Goal: Complete application form

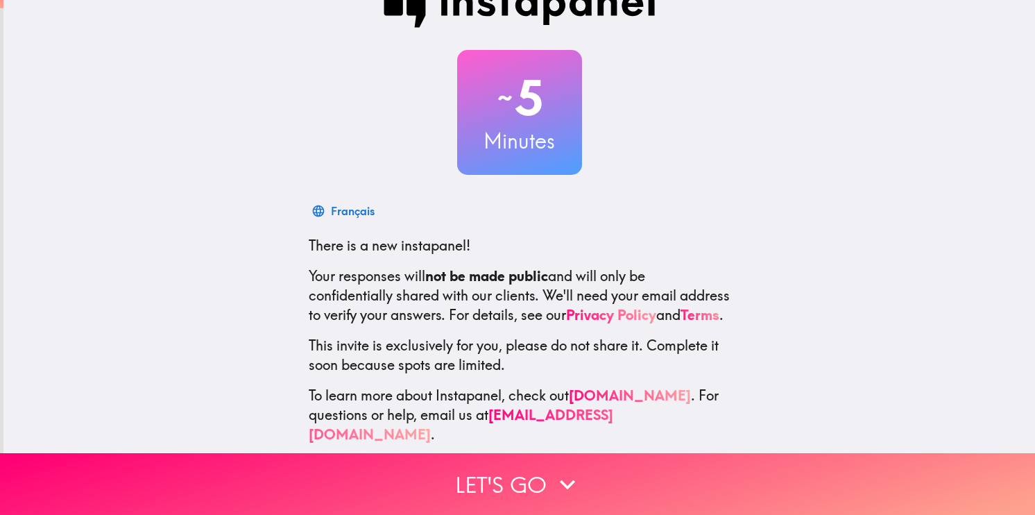
scroll to position [61, 0]
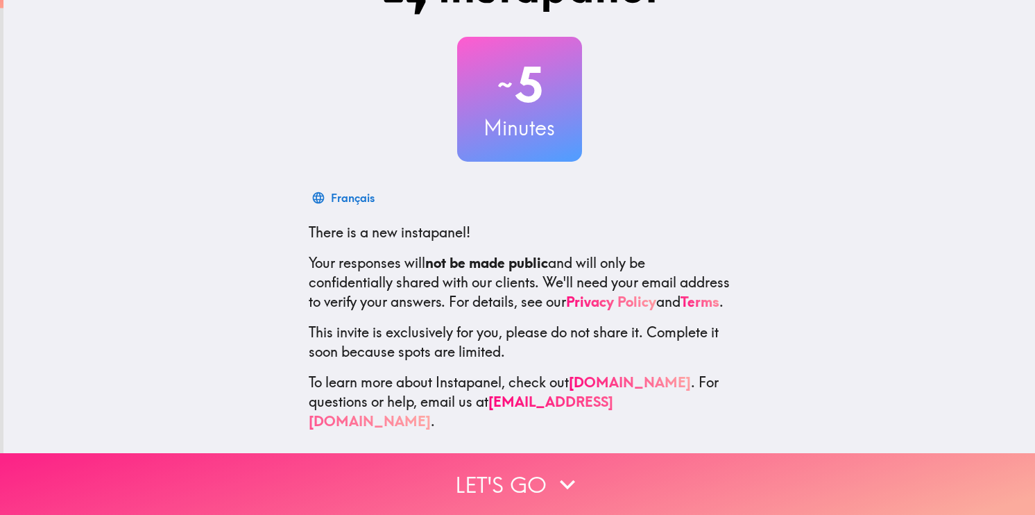
click at [528, 458] on button "Let's go" at bounding box center [517, 484] width 1035 height 62
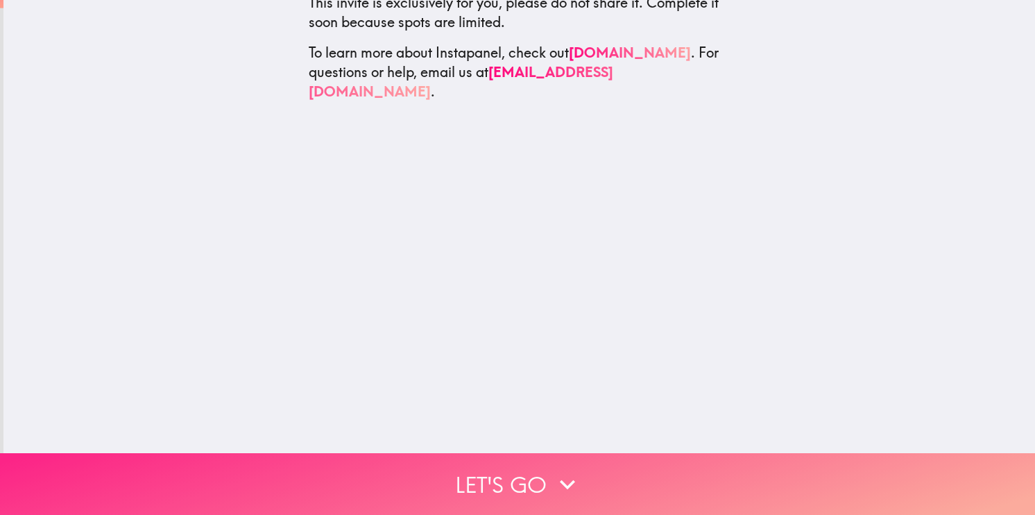
scroll to position [0, 0]
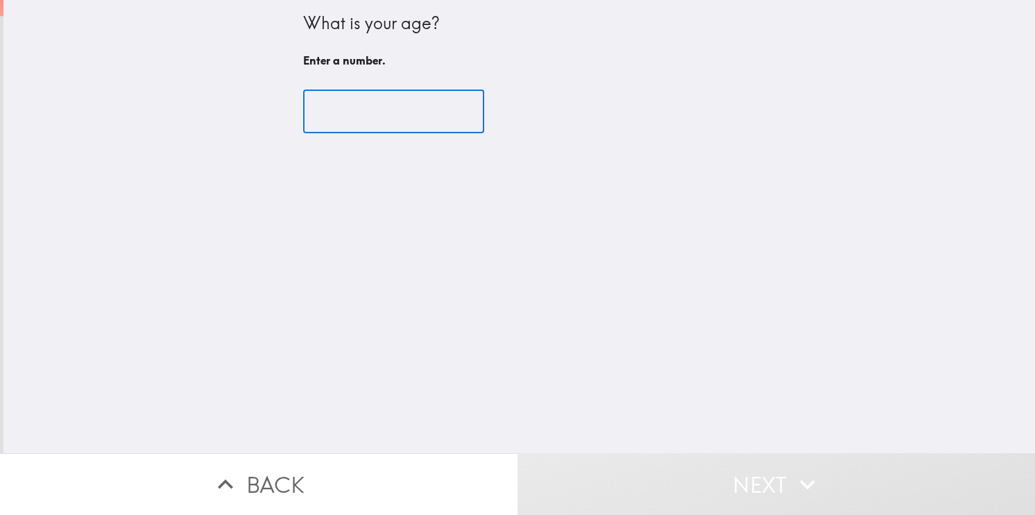
click at [381, 106] on input "number" at bounding box center [393, 111] width 181 height 43
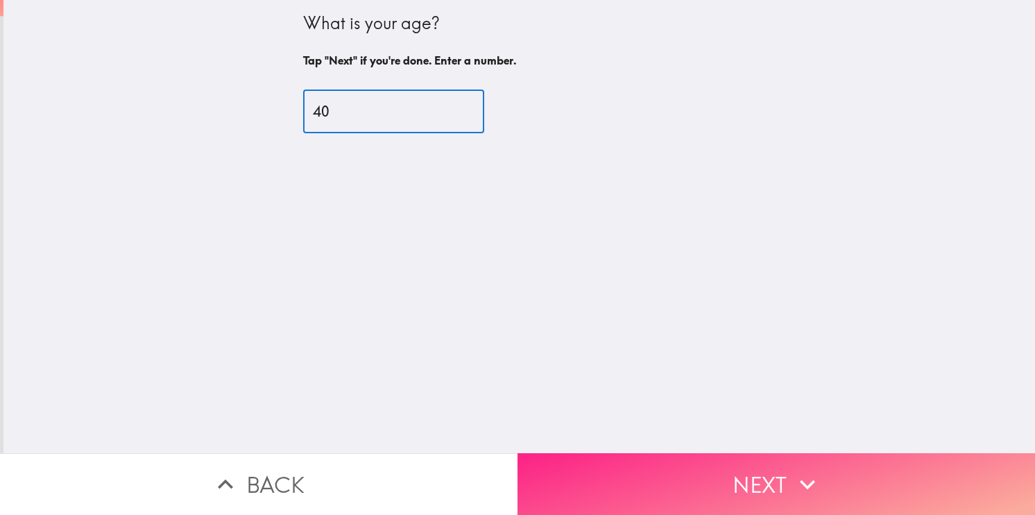
type input "40"
click at [689, 477] on button "Next" at bounding box center [775, 484] width 517 height 62
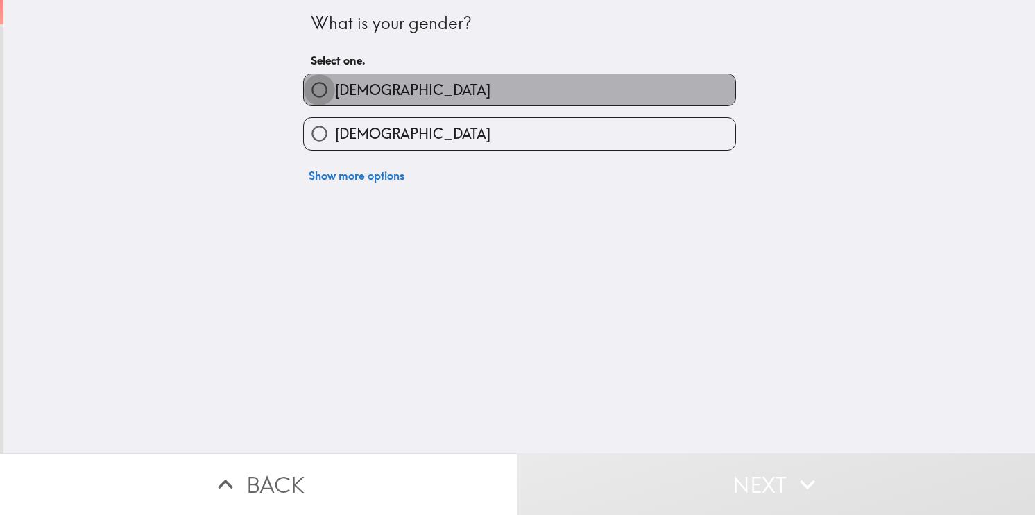
click at [313, 101] on input "[DEMOGRAPHIC_DATA]" at bounding box center [319, 89] width 31 height 31
radio input "true"
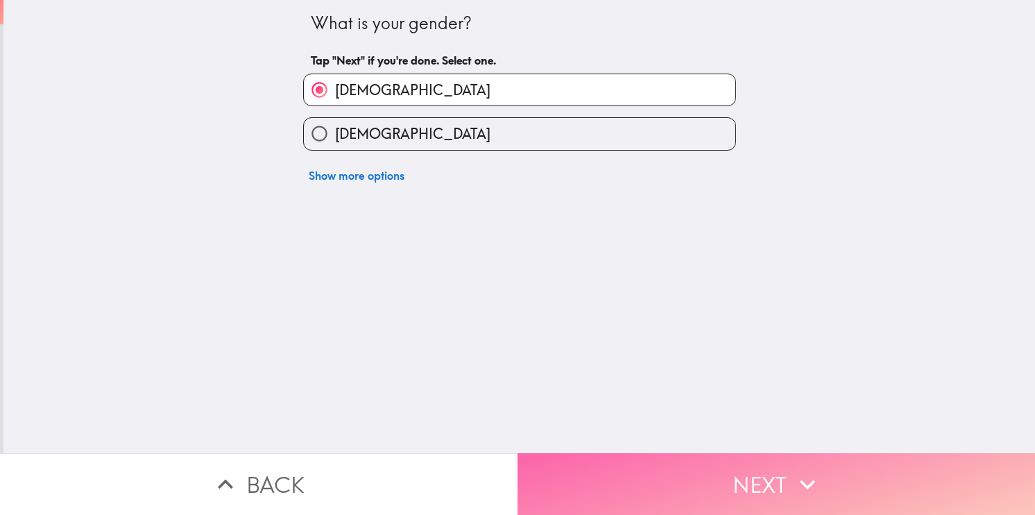
click at [772, 459] on button "Next" at bounding box center [775, 484] width 517 height 62
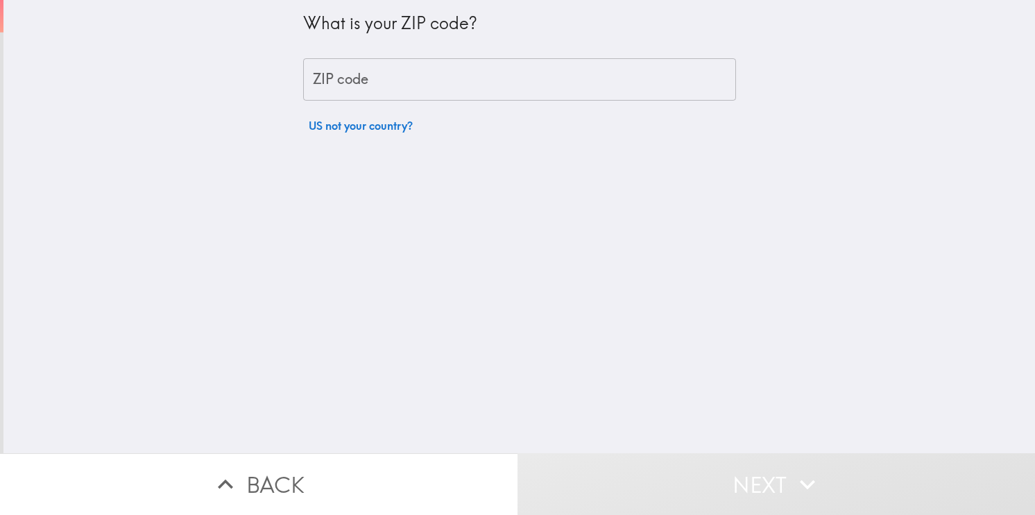
click at [450, 74] on input "ZIP code" at bounding box center [519, 79] width 433 height 43
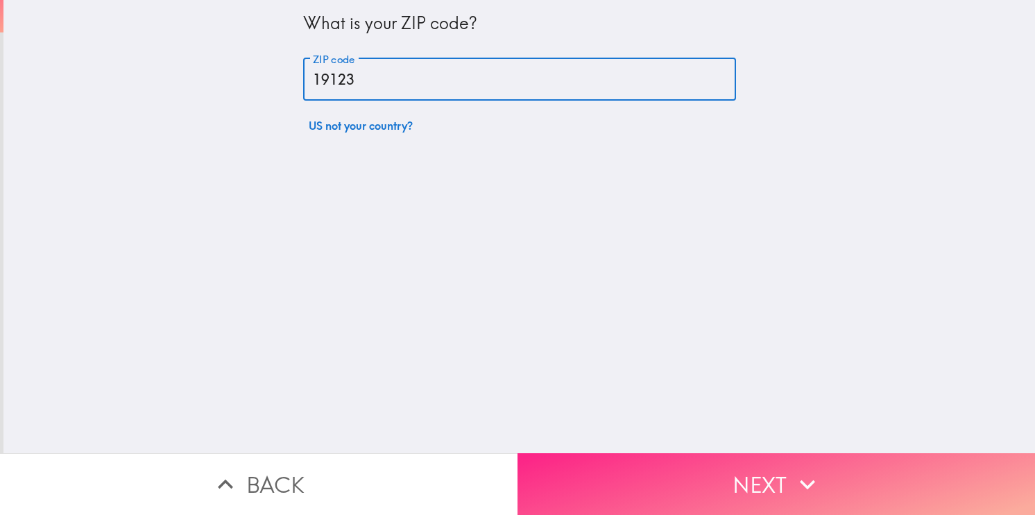
type input "19123"
click at [716, 473] on button "Next" at bounding box center [775, 484] width 517 height 62
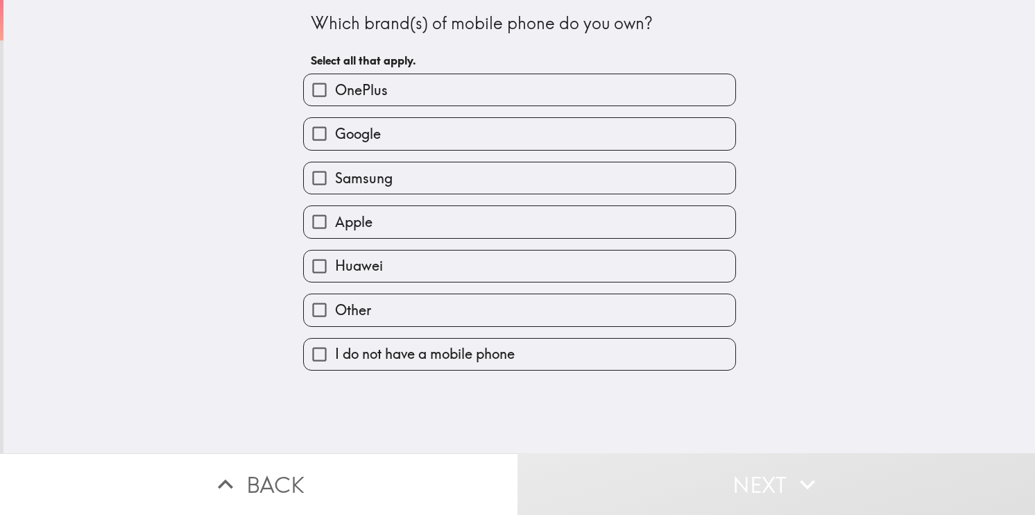
click at [383, 182] on label "Samsung" at bounding box center [519, 177] width 431 height 31
click at [335, 182] on input "Samsung" at bounding box center [319, 177] width 31 height 31
checkbox input "true"
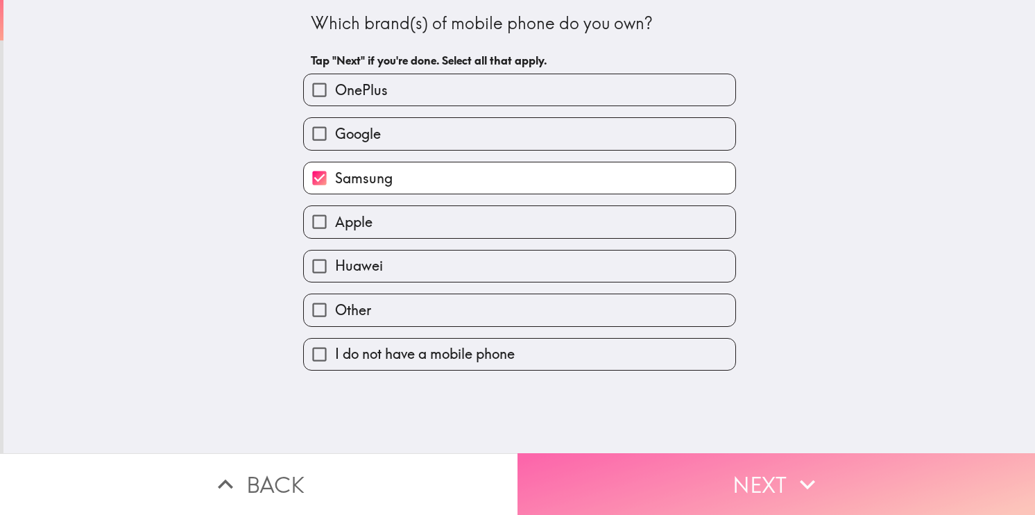
click at [566, 468] on button "Next" at bounding box center [775, 484] width 517 height 62
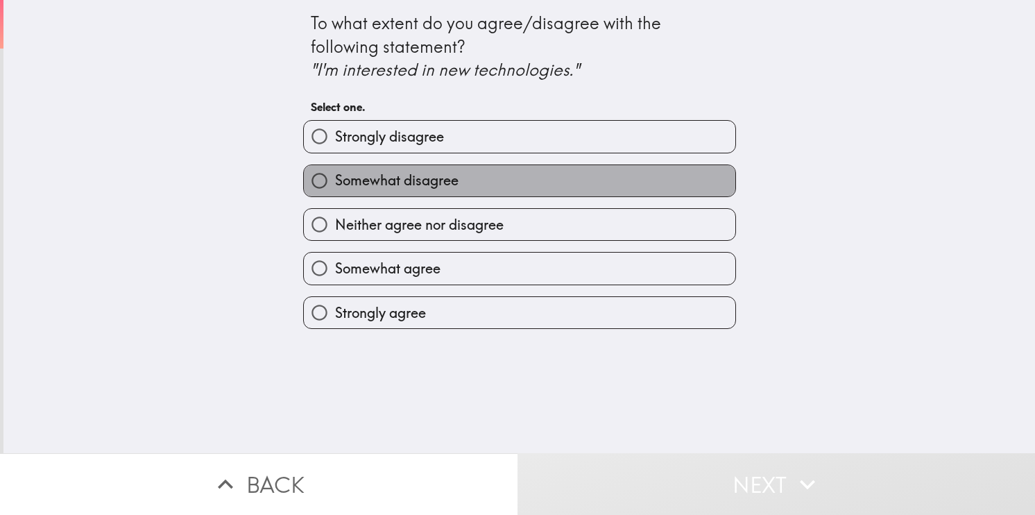
click at [361, 184] on span "Somewhat disagree" at bounding box center [396, 180] width 123 height 19
click at [335, 184] on input "Somewhat disagree" at bounding box center [319, 180] width 31 height 31
radio input "true"
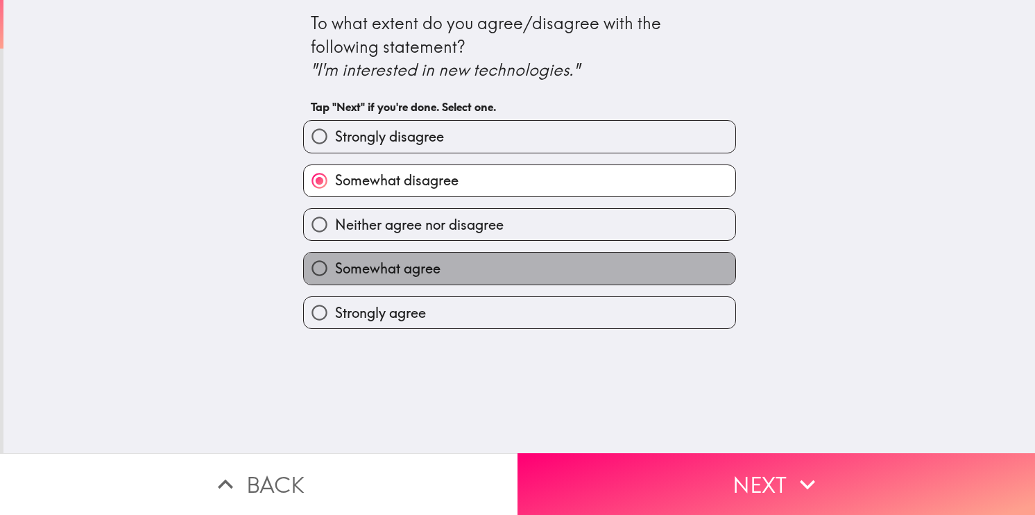
click at [427, 269] on span "Somewhat agree" at bounding box center [387, 268] width 105 height 19
click at [335, 269] on input "Somewhat agree" at bounding box center [319, 267] width 31 height 31
radio input "true"
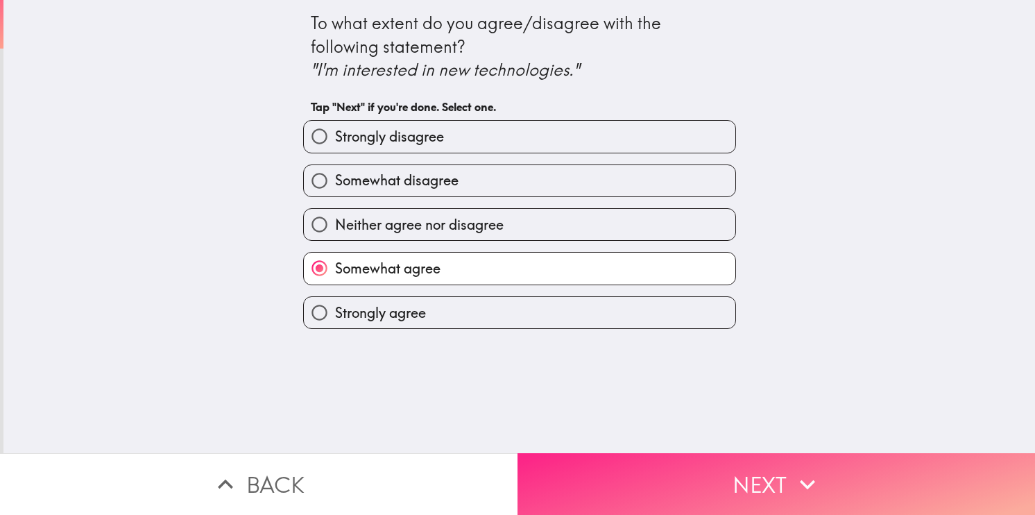
click at [641, 483] on button "Next" at bounding box center [775, 484] width 517 height 62
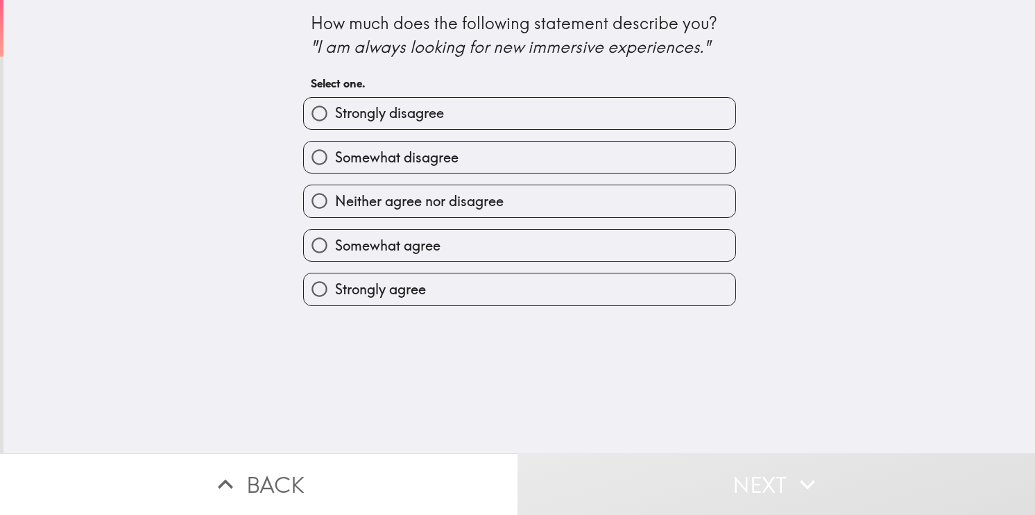
click at [472, 203] on span "Neither agree nor disagree" at bounding box center [419, 200] width 169 height 19
click at [335, 203] on input "Neither agree nor disagree" at bounding box center [319, 200] width 31 height 31
radio input "true"
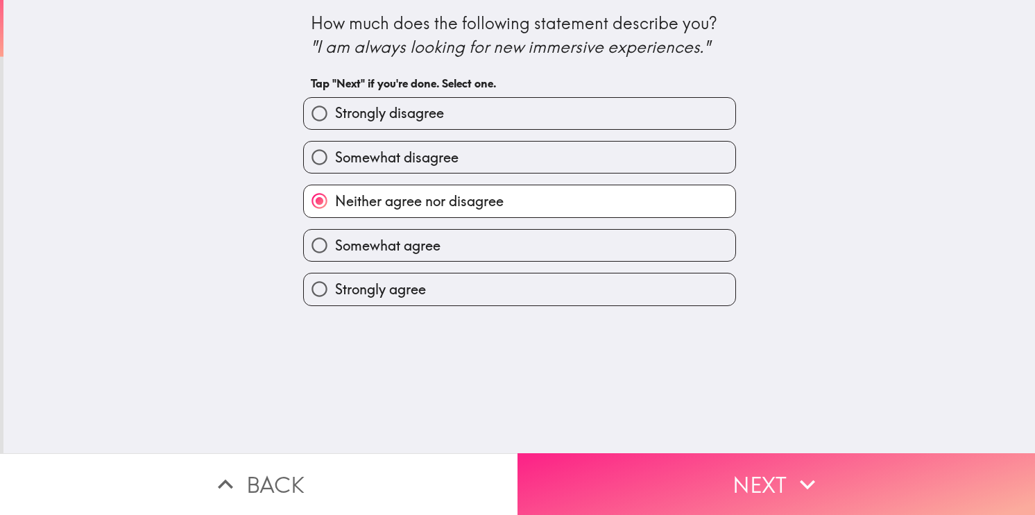
click at [649, 481] on button "Next" at bounding box center [775, 484] width 517 height 62
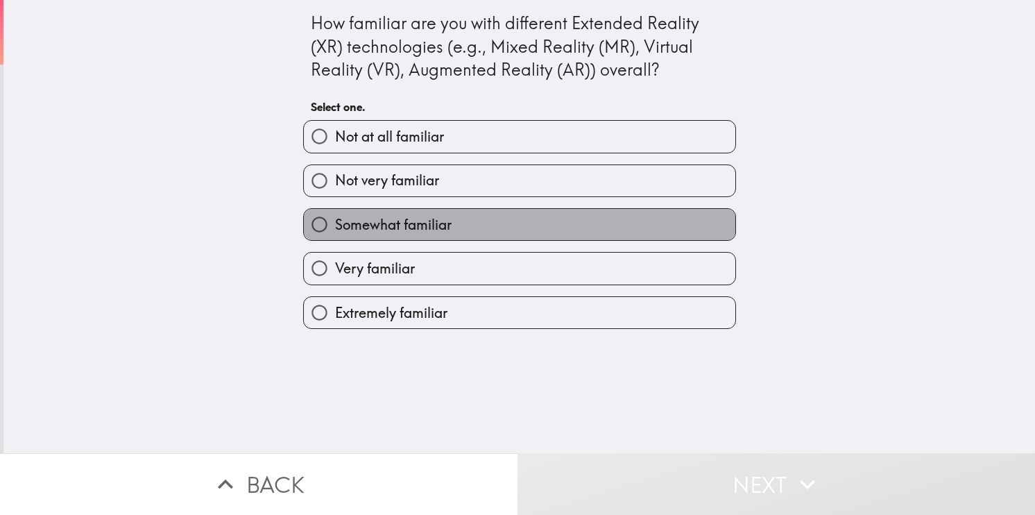
click at [481, 220] on label "Somewhat familiar" at bounding box center [519, 224] width 431 height 31
click at [335, 220] on input "Somewhat familiar" at bounding box center [319, 224] width 31 height 31
radio input "true"
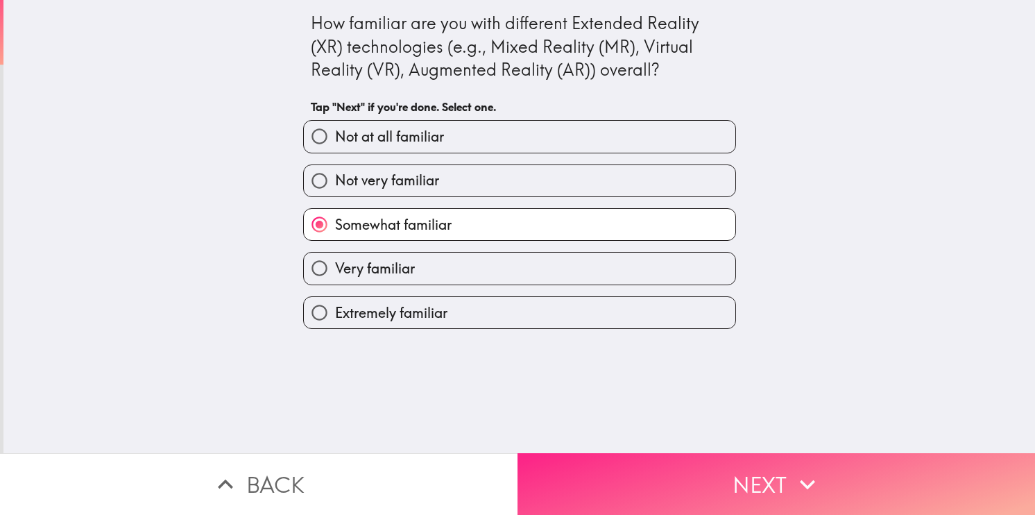
click at [689, 483] on button "Next" at bounding box center [775, 484] width 517 height 62
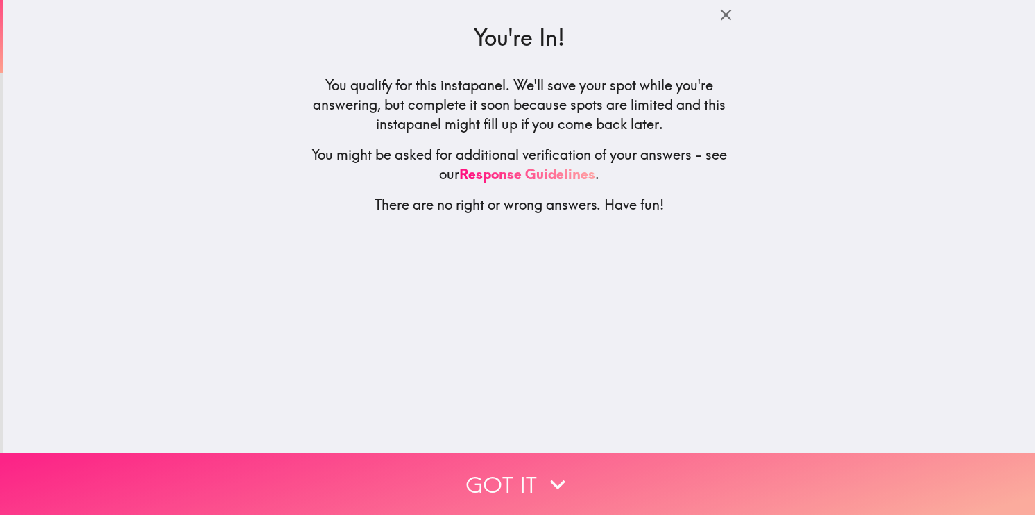
click at [581, 468] on button "Got it" at bounding box center [517, 484] width 1035 height 62
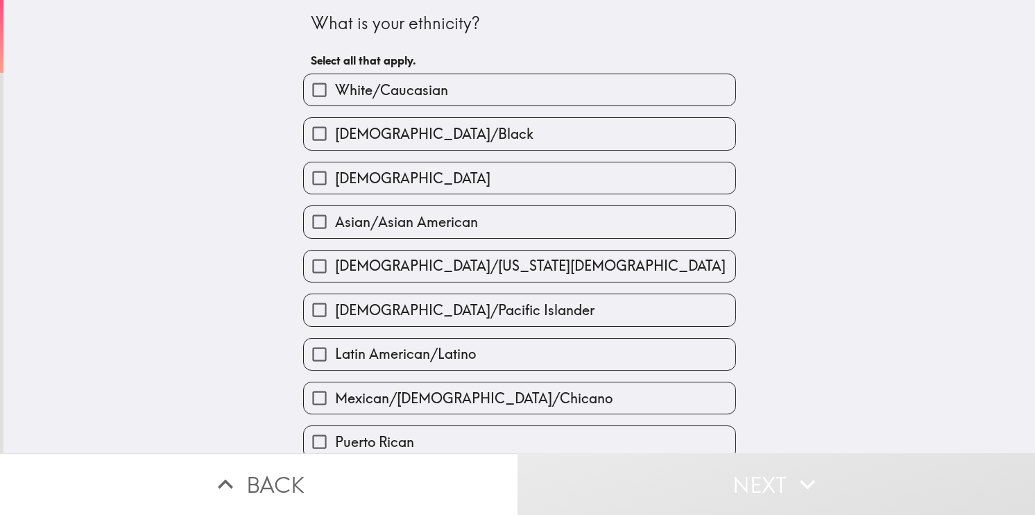
click at [429, 94] on span "White/Caucasian" at bounding box center [391, 89] width 113 height 19
click at [335, 94] on input "White/Caucasian" at bounding box center [319, 89] width 31 height 31
checkbox input "true"
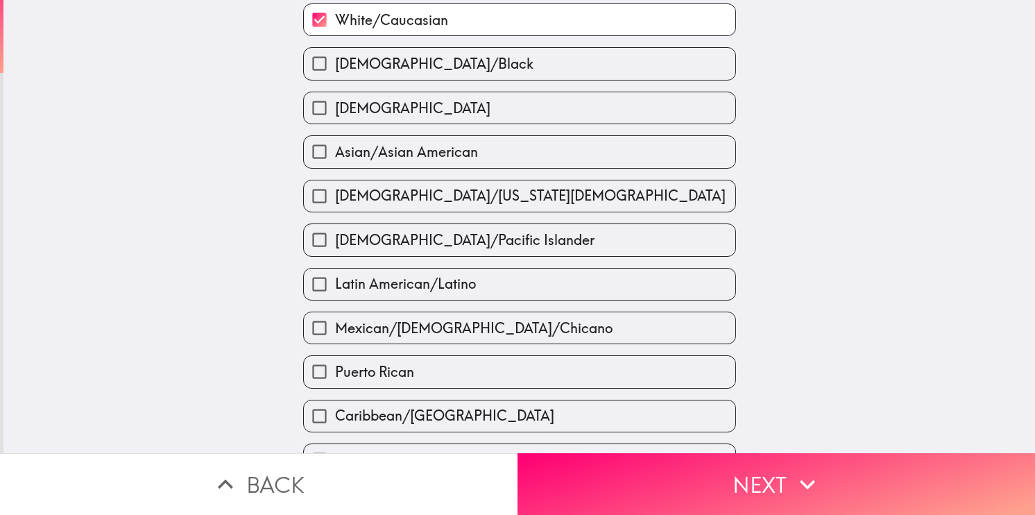
scroll to position [416, 0]
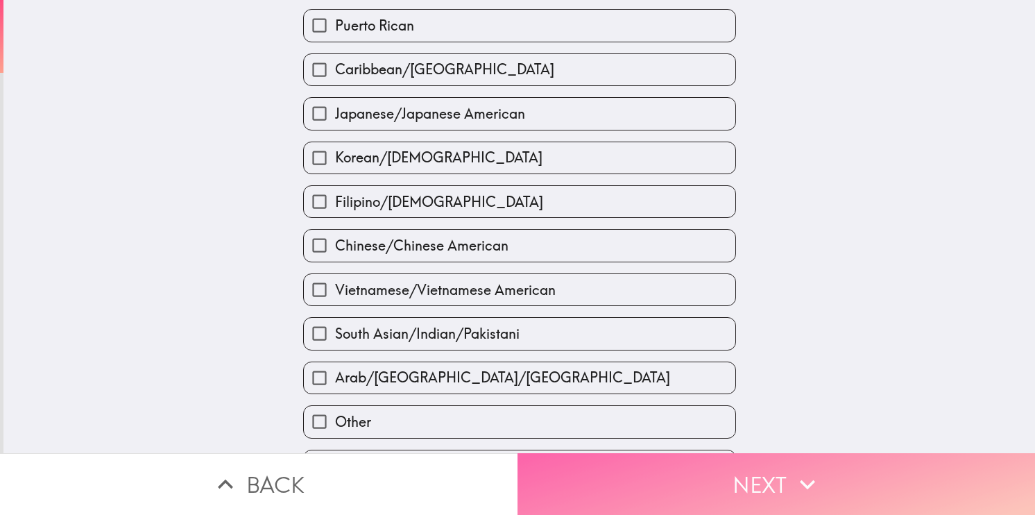
click at [657, 483] on button "Next" at bounding box center [775, 484] width 517 height 62
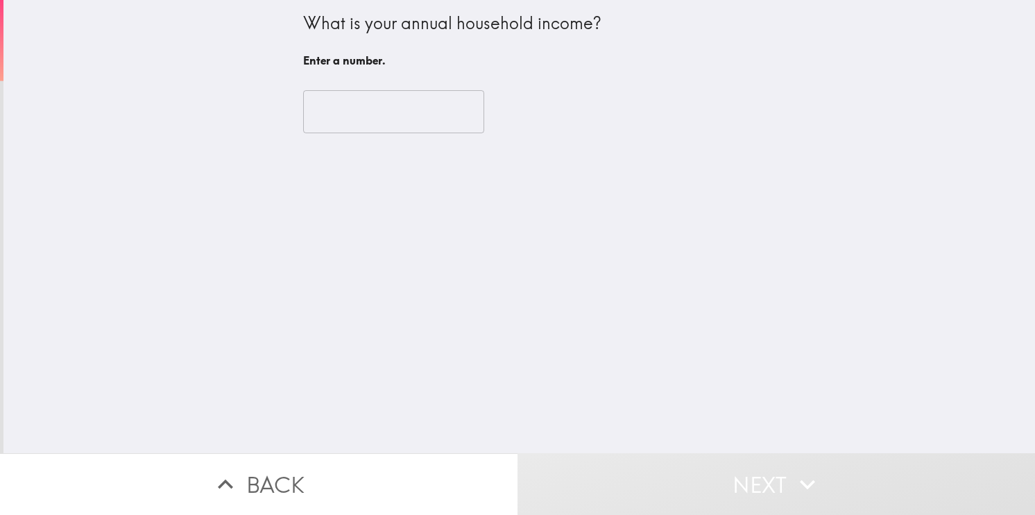
click at [408, 112] on input "number" at bounding box center [393, 111] width 181 height 43
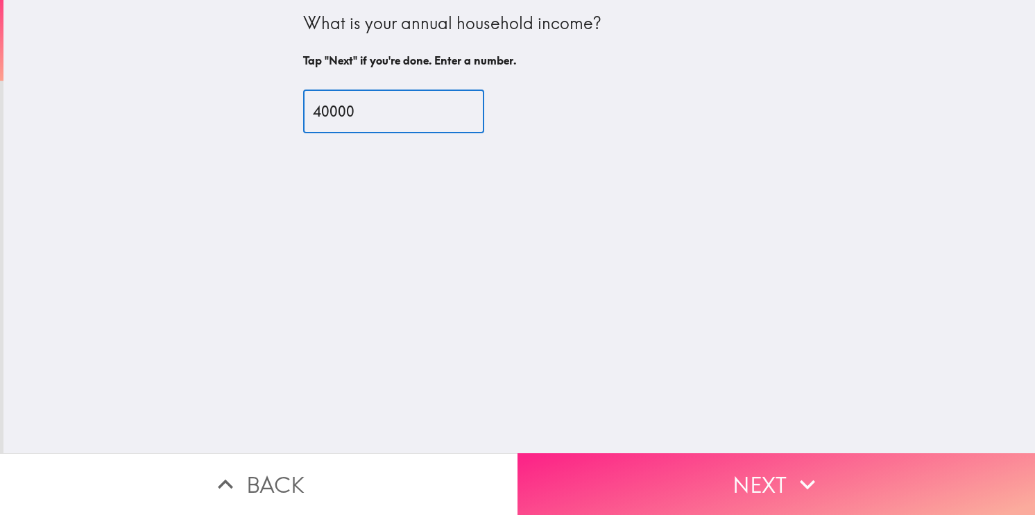
type input "40000"
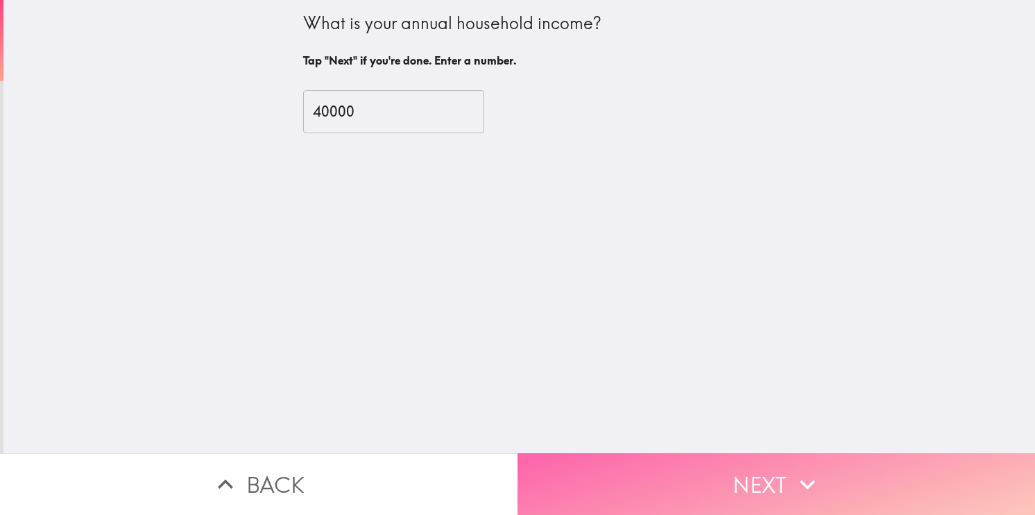
click at [621, 470] on button "Next" at bounding box center [775, 484] width 517 height 62
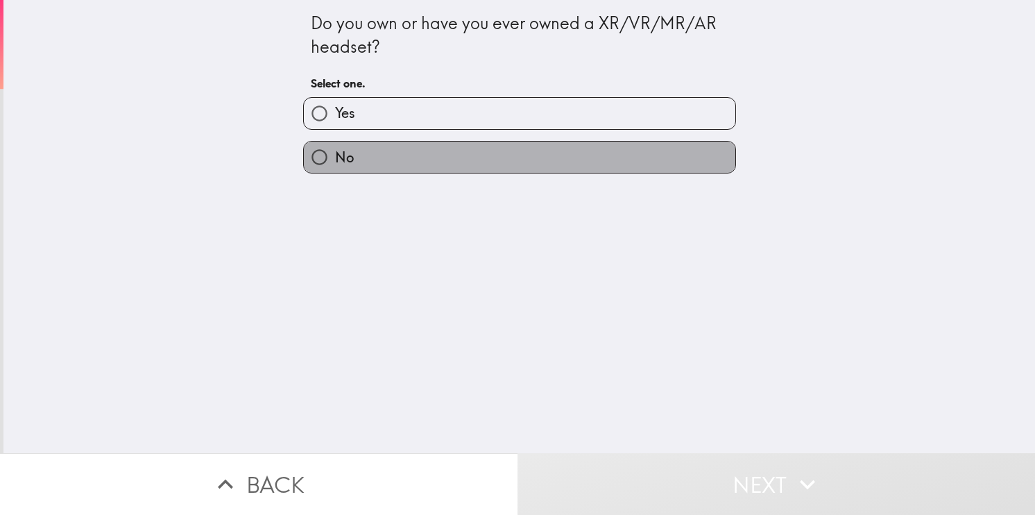
click at [450, 169] on label "No" at bounding box center [519, 156] width 431 height 31
click at [335, 169] on input "No" at bounding box center [319, 156] width 31 height 31
radio input "true"
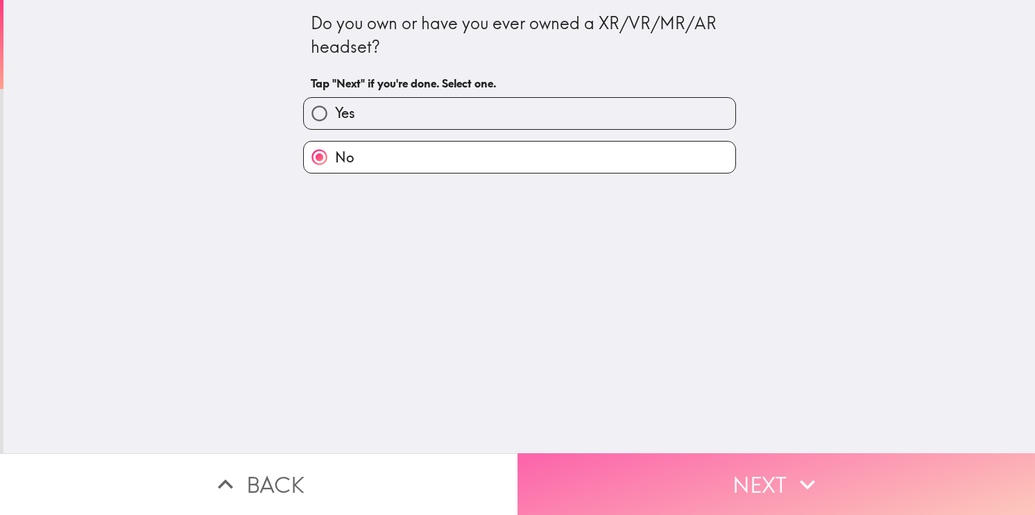
click at [622, 490] on button "Next" at bounding box center [775, 484] width 517 height 62
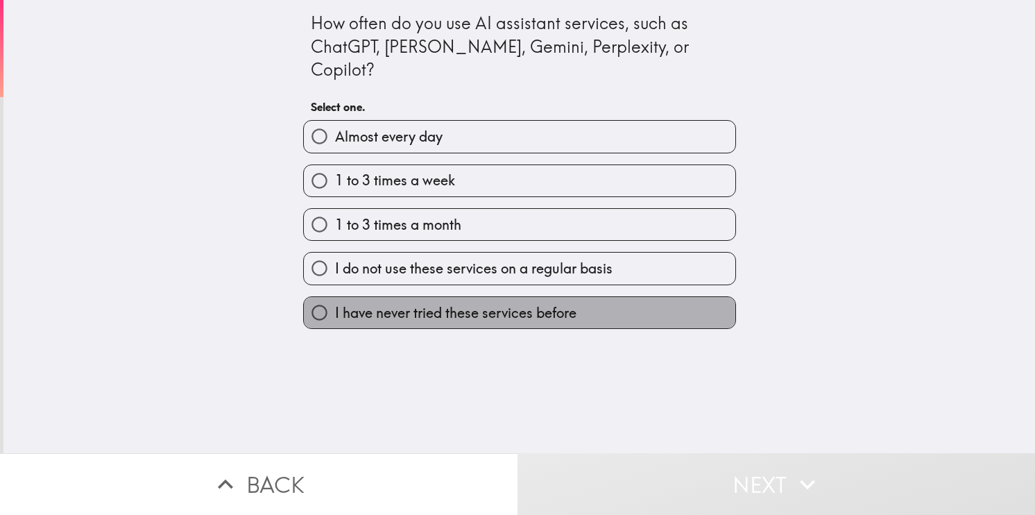
click at [469, 303] on span "I have never tried these services before" at bounding box center [455, 312] width 241 height 19
click at [335, 297] on input "I have never tried these services before" at bounding box center [319, 312] width 31 height 31
radio input "true"
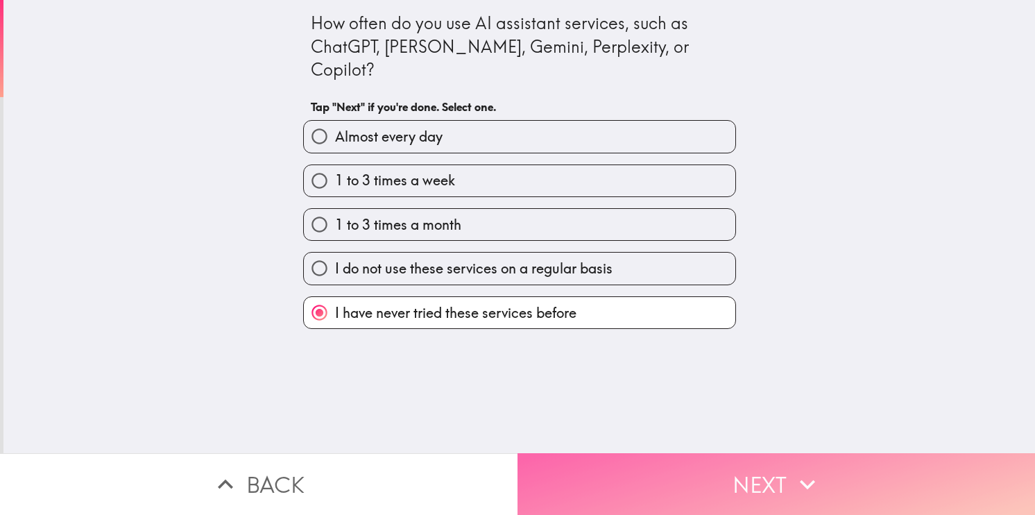
click at [617, 474] on button "Next" at bounding box center [775, 484] width 517 height 62
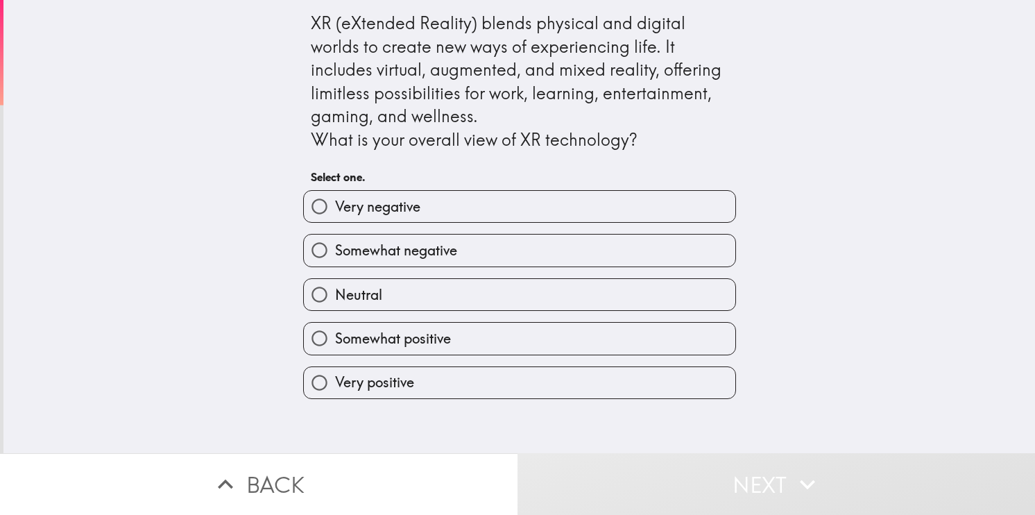
click at [463, 301] on label "Neutral" at bounding box center [519, 294] width 431 height 31
click at [335, 301] on input "Neutral" at bounding box center [319, 294] width 31 height 31
radio input "true"
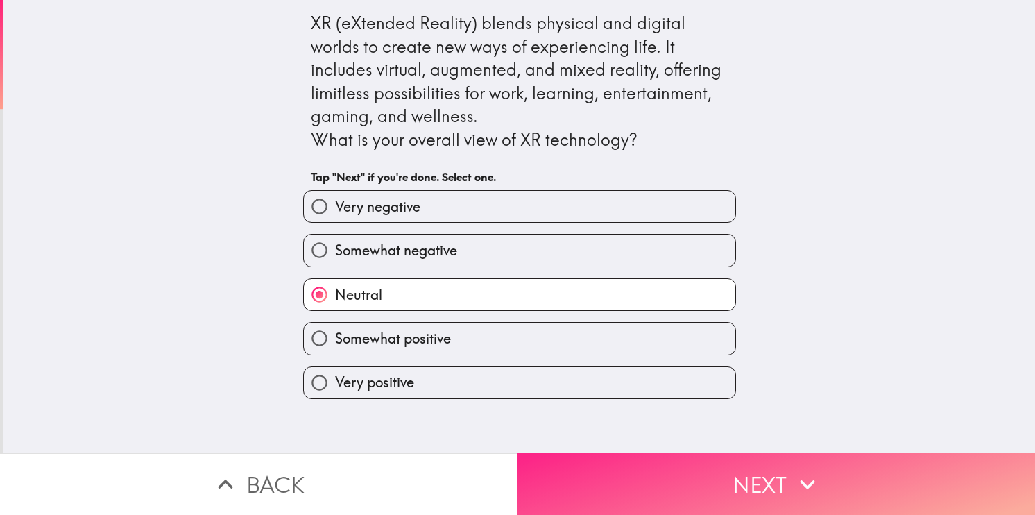
click at [619, 486] on button "Next" at bounding box center [775, 484] width 517 height 62
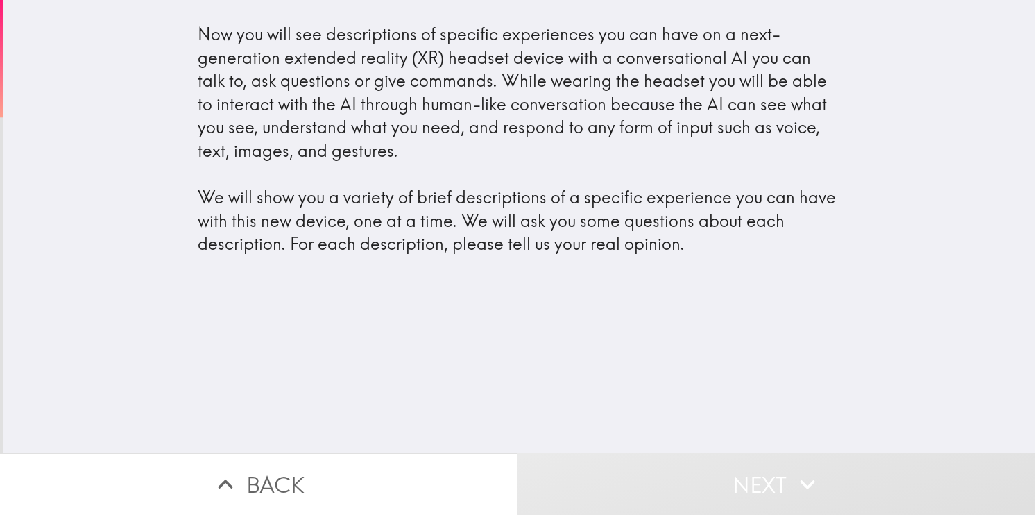
drag, startPoint x: 428, startPoint y: 221, endPoint x: 427, endPoint y: 269, distance: 47.9
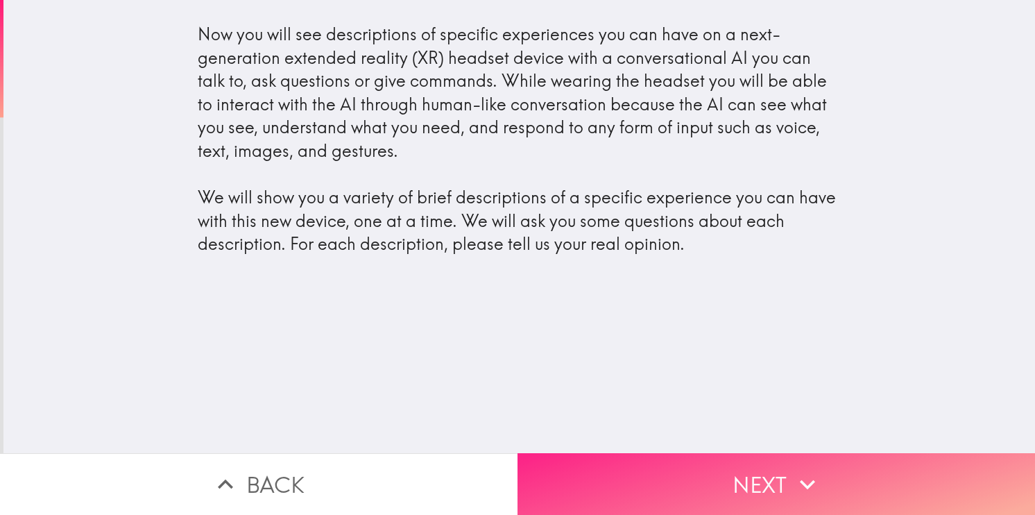
click at [705, 484] on button "Next" at bounding box center [775, 484] width 517 height 62
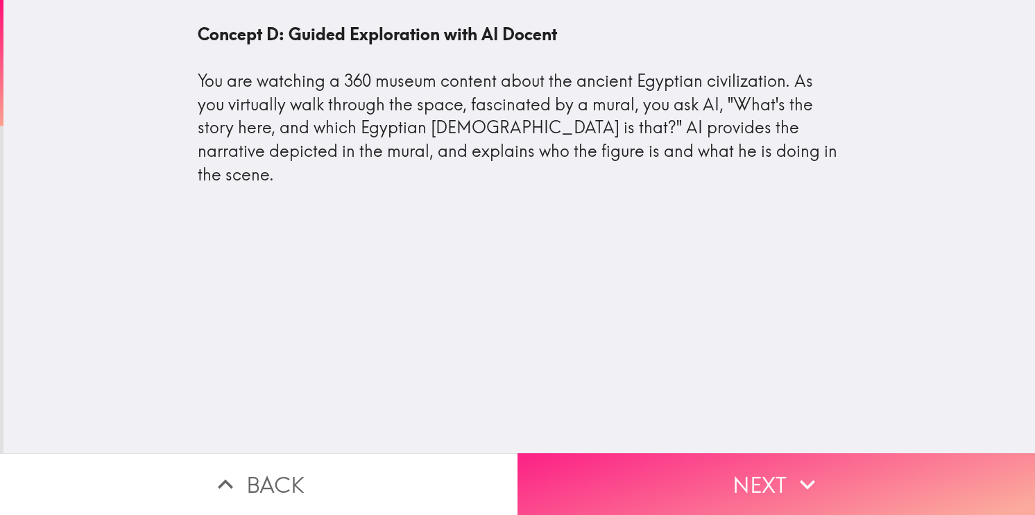
click at [763, 499] on button "Next" at bounding box center [775, 484] width 517 height 62
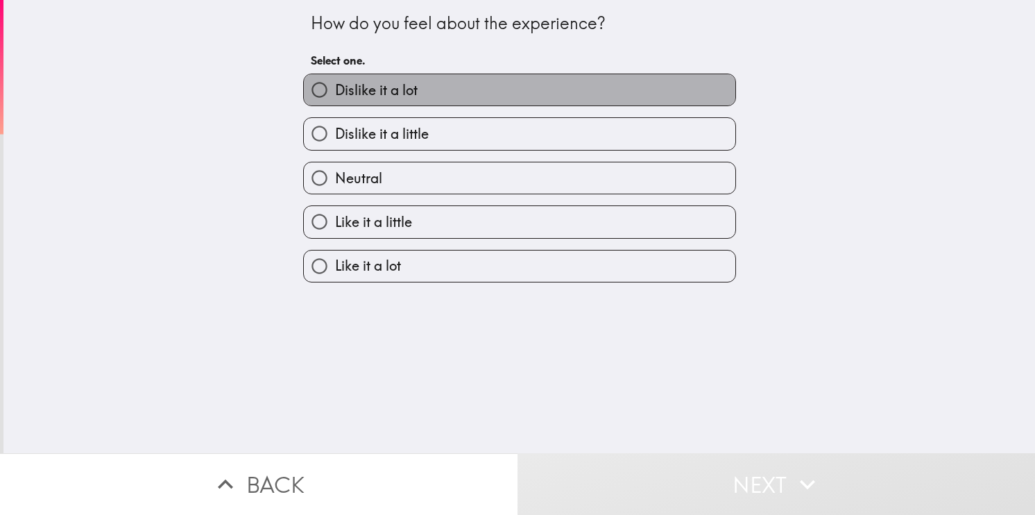
click at [434, 98] on label "Dislike it a lot" at bounding box center [519, 89] width 431 height 31
click at [335, 98] on input "Dislike it a lot" at bounding box center [319, 89] width 31 height 31
radio input "true"
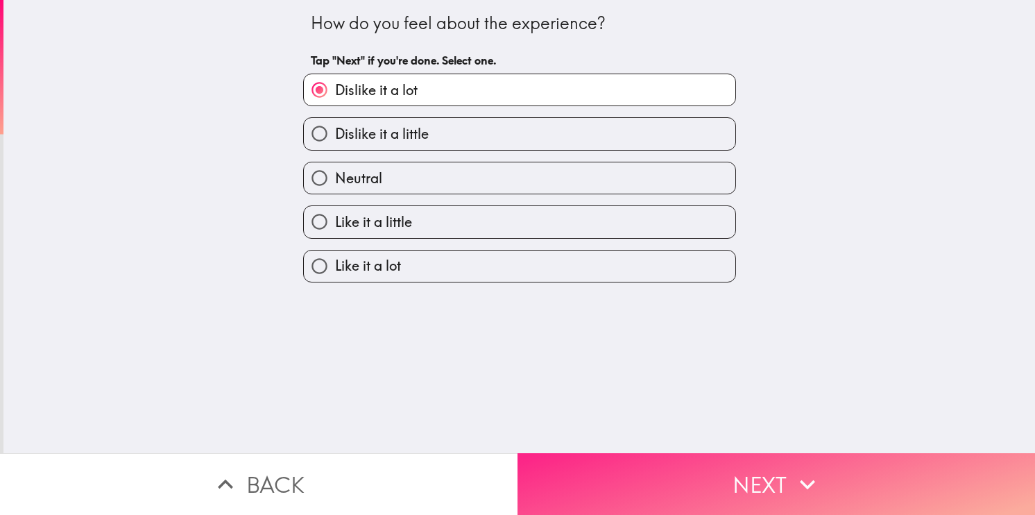
click at [752, 457] on button "Next" at bounding box center [775, 484] width 517 height 62
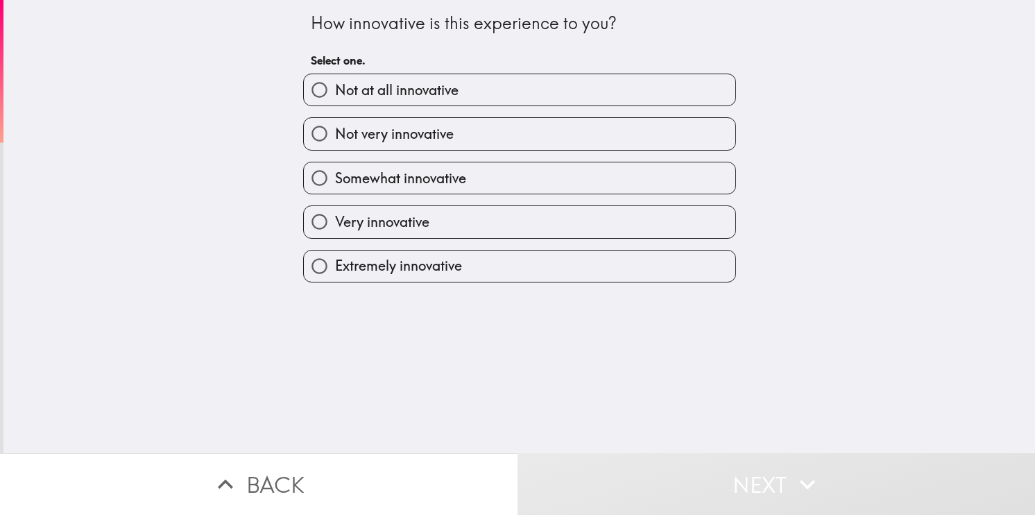
click at [441, 141] on span "Not very innovative" at bounding box center [394, 133] width 119 height 19
click at [335, 141] on input "Not very innovative" at bounding box center [319, 133] width 31 height 31
radio input "true"
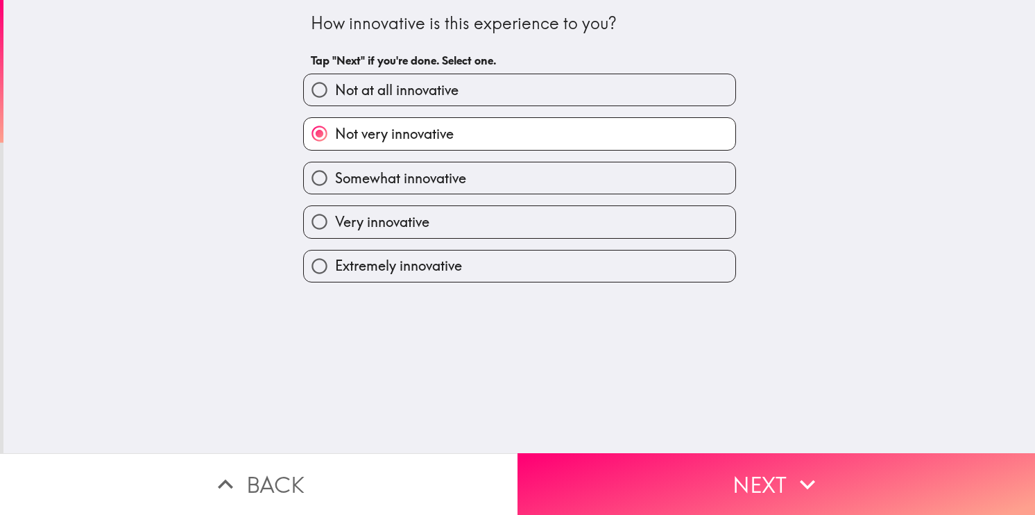
click at [441, 141] on span "Not very innovative" at bounding box center [394, 133] width 119 height 19
click at [335, 141] on input "Not very innovative" at bounding box center [319, 133] width 31 height 31
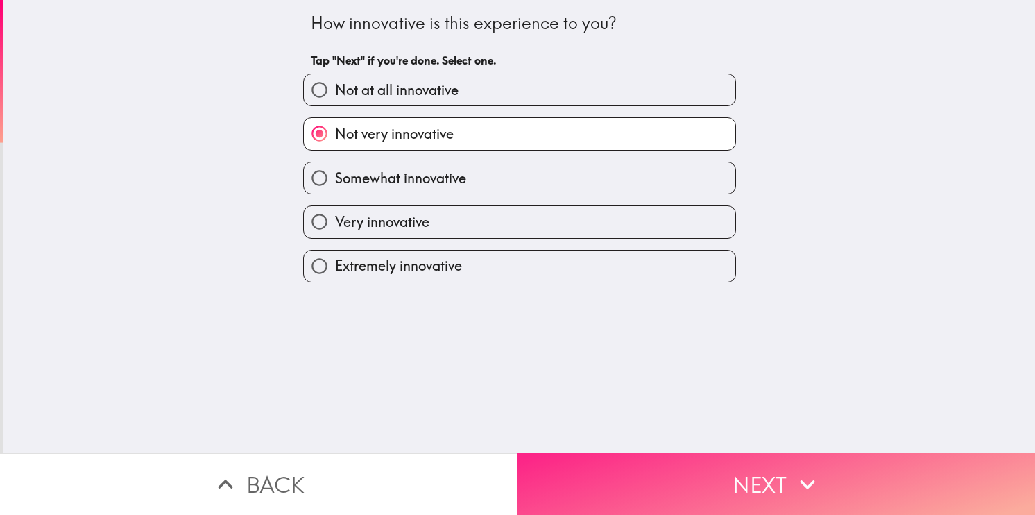
click at [696, 477] on button "Next" at bounding box center [775, 484] width 517 height 62
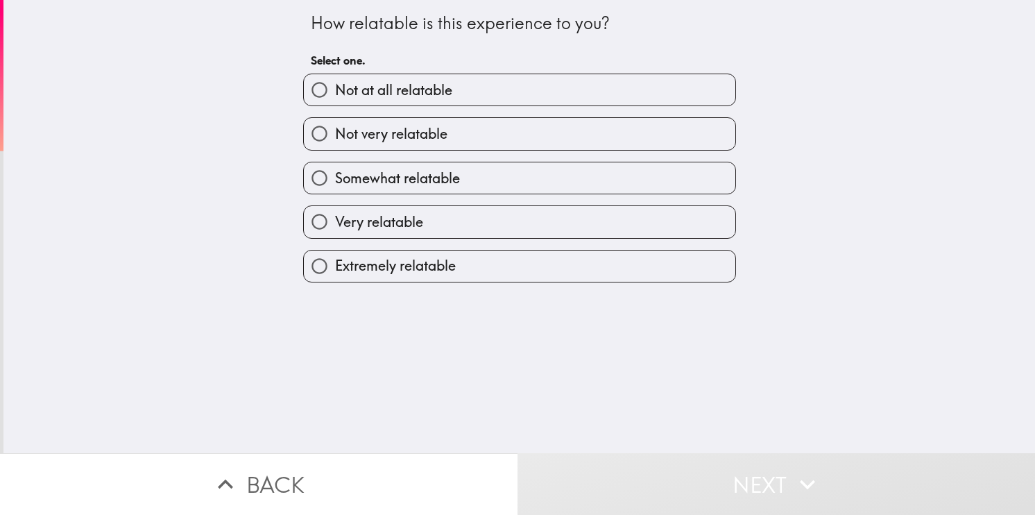
click at [434, 127] on span "Not very relatable" at bounding box center [391, 133] width 112 height 19
click at [335, 127] on input "Not very relatable" at bounding box center [319, 133] width 31 height 31
radio input "true"
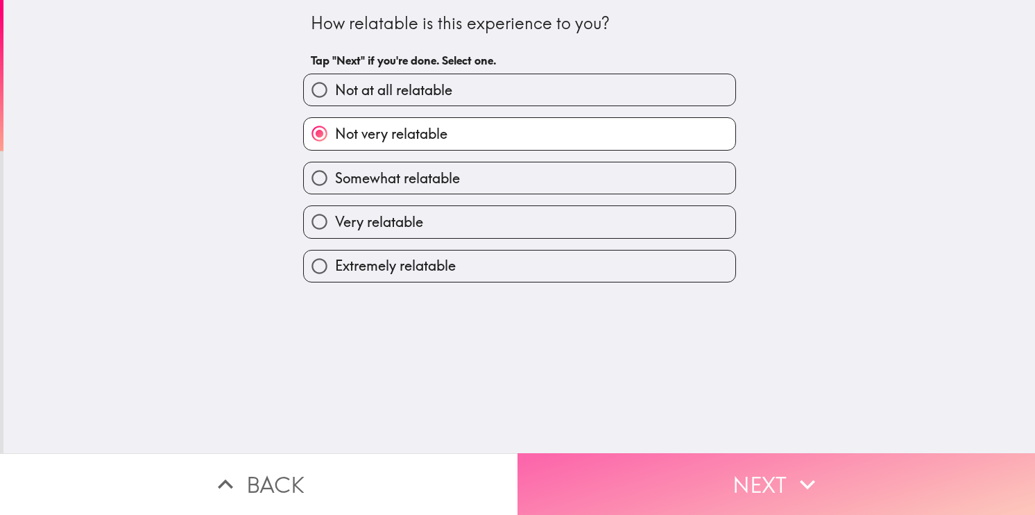
click at [682, 460] on button "Next" at bounding box center [775, 484] width 517 height 62
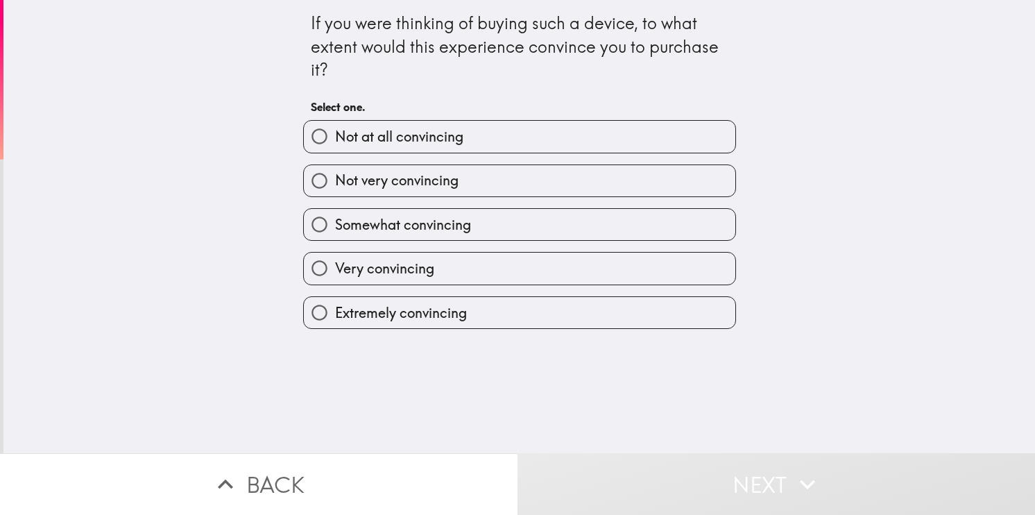
click at [422, 153] on div "Not very convincing" at bounding box center [514, 175] width 444 height 44
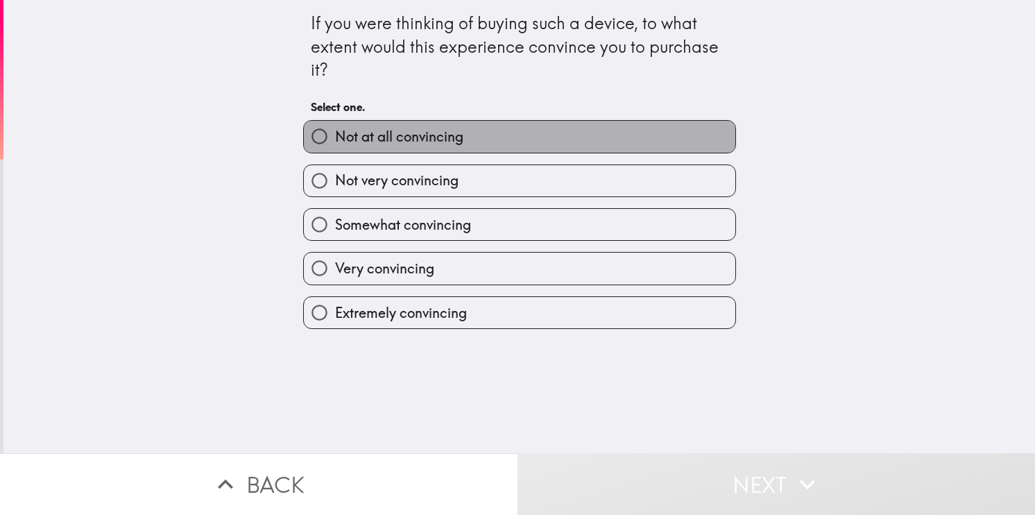
click at [436, 137] on span "Not at all convincing" at bounding box center [399, 136] width 128 height 19
click at [335, 137] on input "Not at all convincing" at bounding box center [319, 136] width 31 height 31
radio input "true"
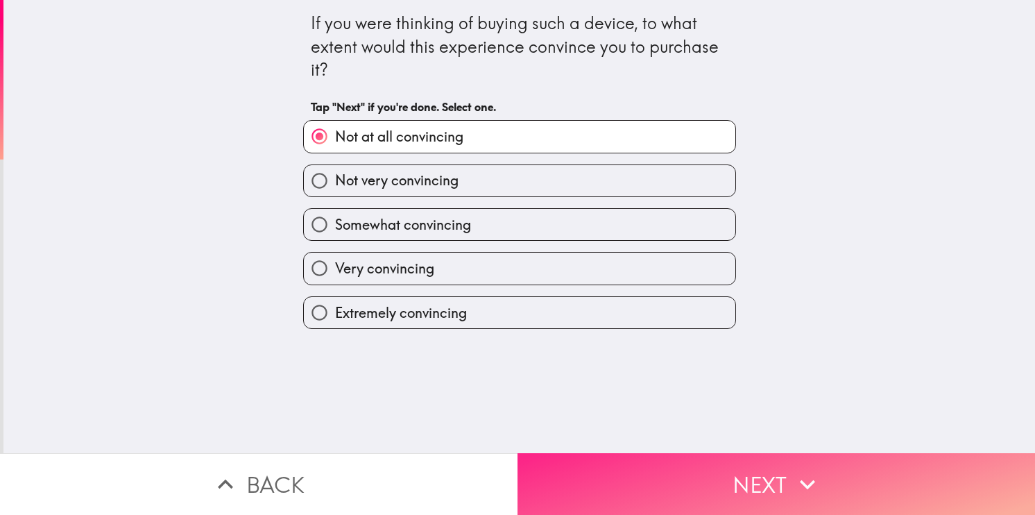
click at [634, 460] on button "Next" at bounding box center [775, 484] width 517 height 62
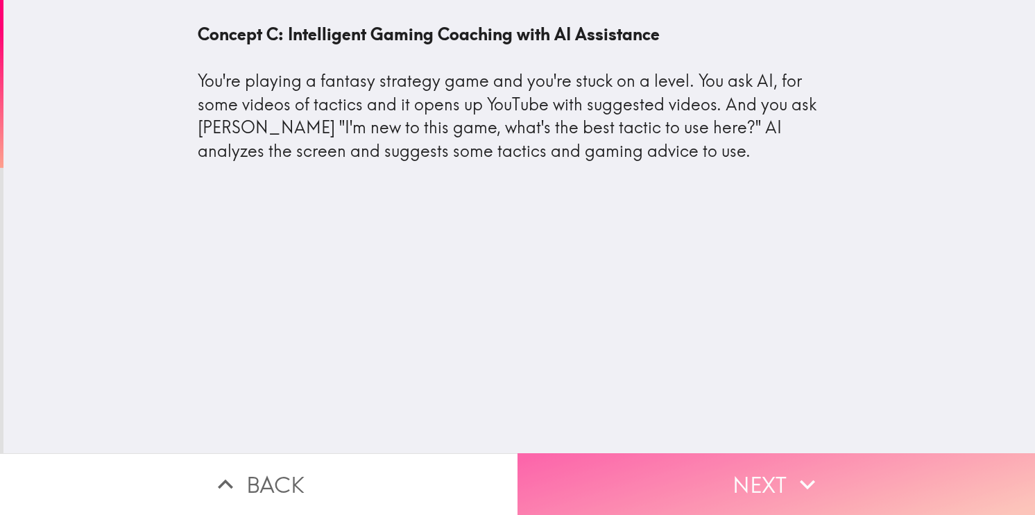
click at [675, 498] on button "Next" at bounding box center [775, 484] width 517 height 62
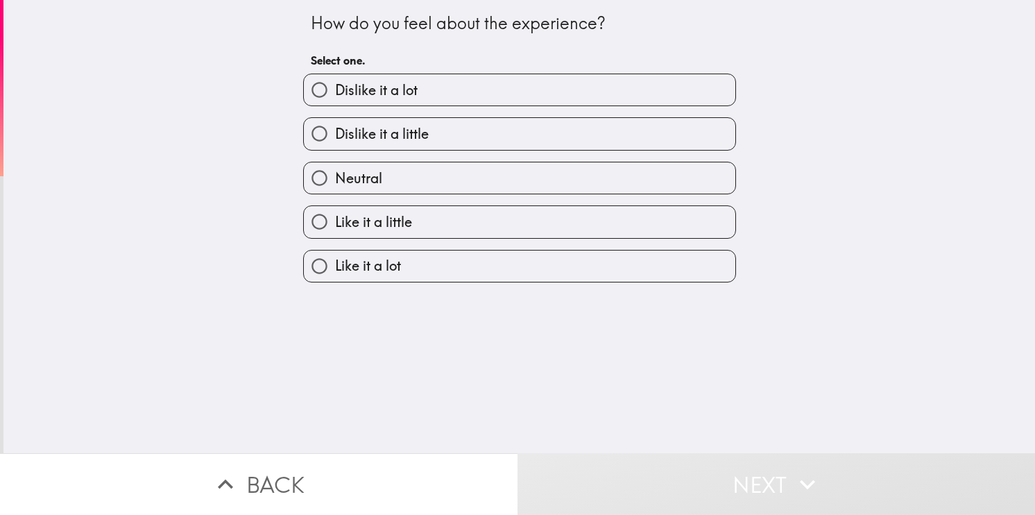
click at [424, 128] on label "Dislike it a little" at bounding box center [519, 133] width 431 height 31
click at [335, 128] on input "Dislike it a little" at bounding box center [319, 133] width 31 height 31
radio input "true"
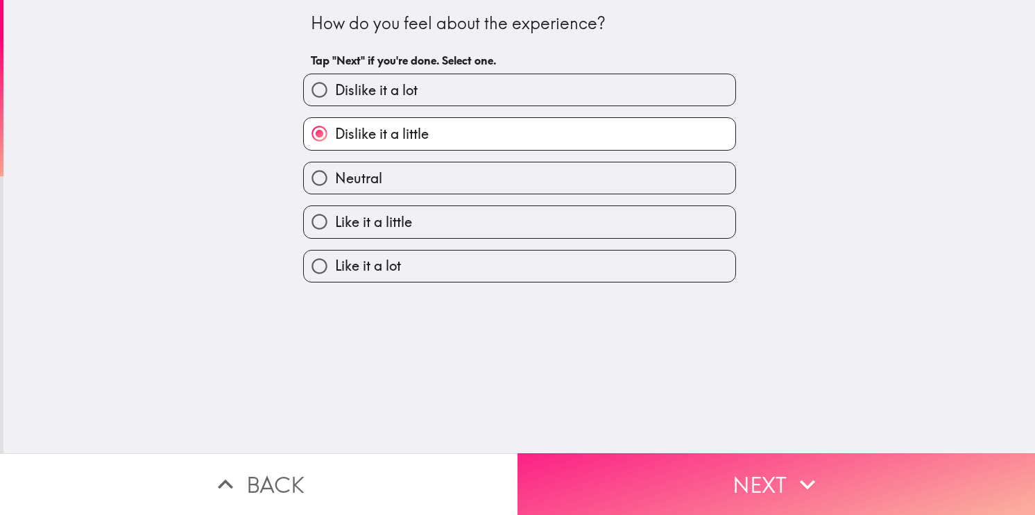
click at [608, 465] on button "Next" at bounding box center [775, 484] width 517 height 62
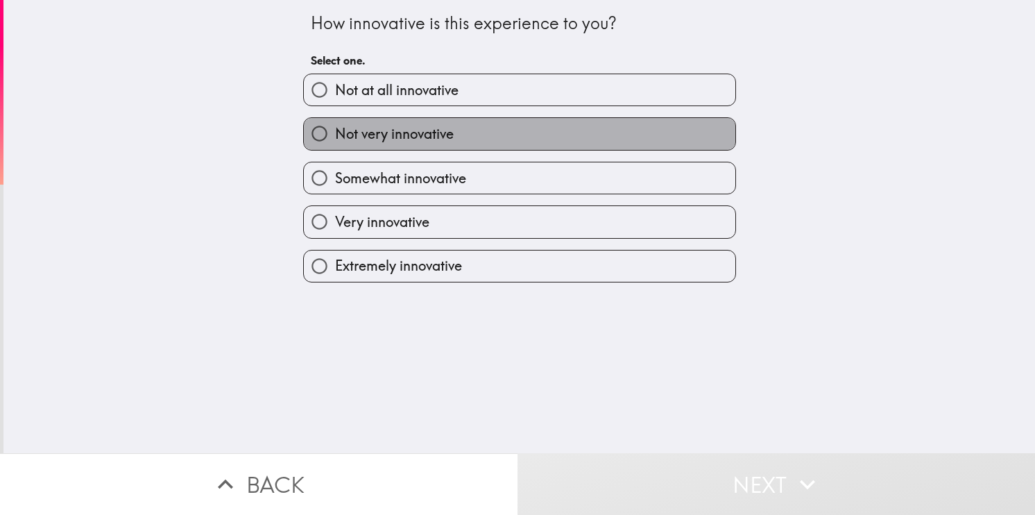
click at [484, 129] on label "Not very innovative" at bounding box center [519, 133] width 431 height 31
click at [335, 129] on input "Not very innovative" at bounding box center [319, 133] width 31 height 31
radio input "true"
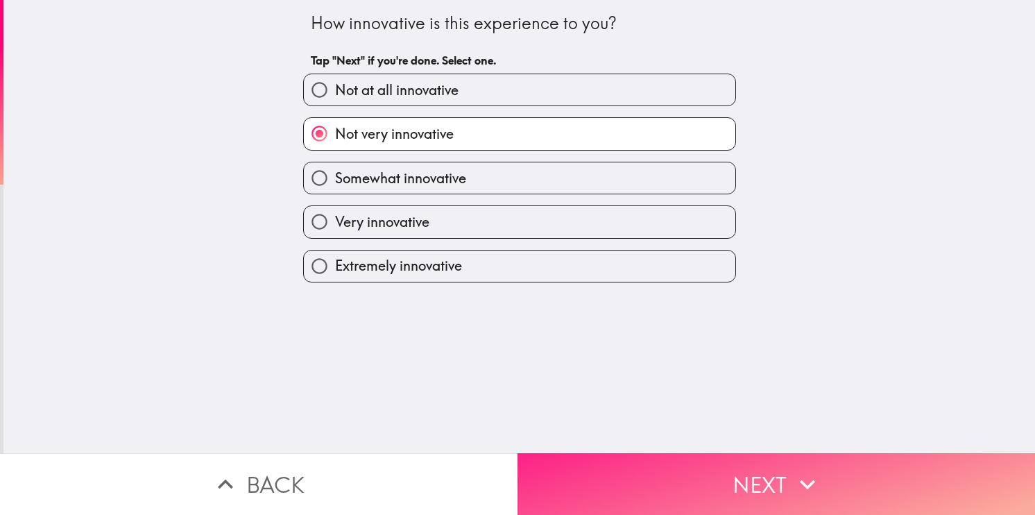
click at [657, 482] on button "Next" at bounding box center [775, 484] width 517 height 62
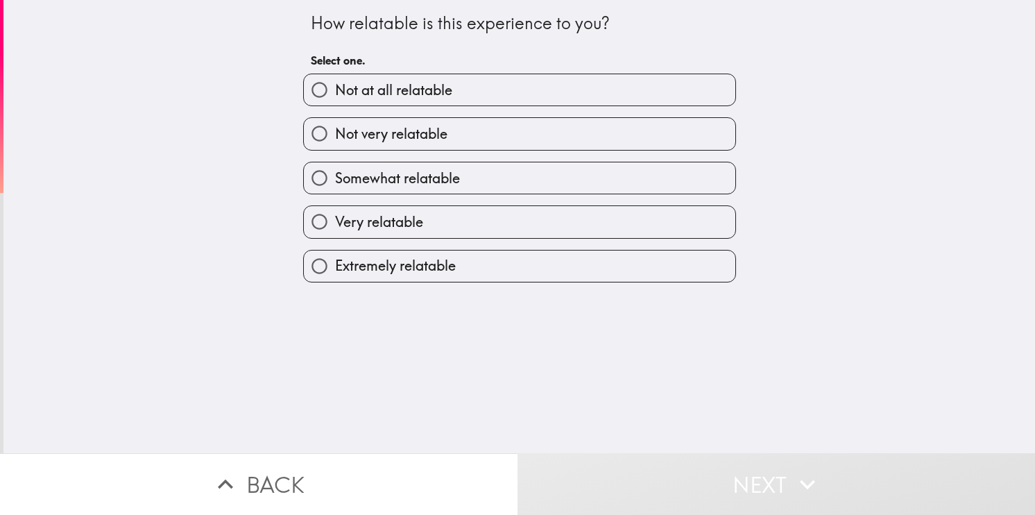
click at [476, 89] on label "Not at all relatable" at bounding box center [519, 89] width 431 height 31
click at [335, 89] on input "Not at all relatable" at bounding box center [319, 89] width 31 height 31
radio input "true"
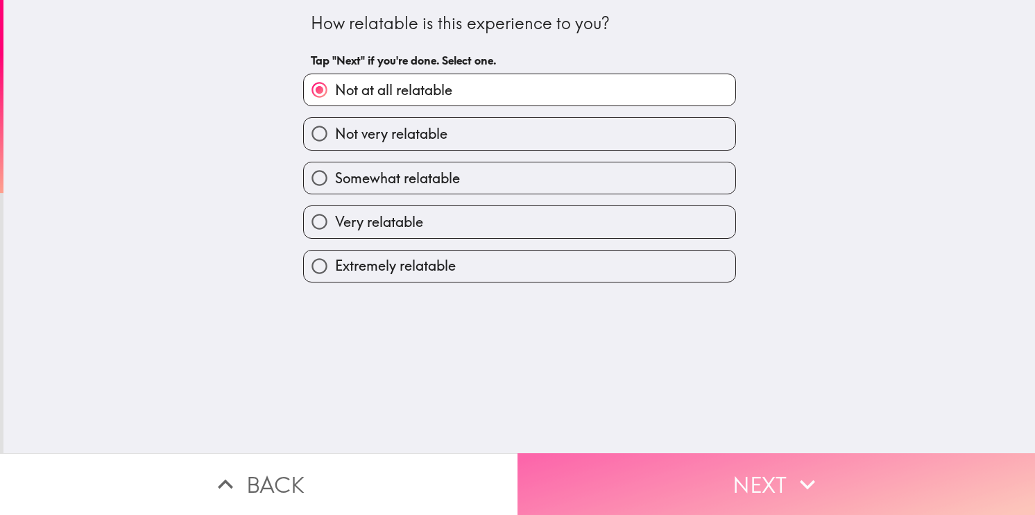
click at [695, 455] on button "Next" at bounding box center [775, 484] width 517 height 62
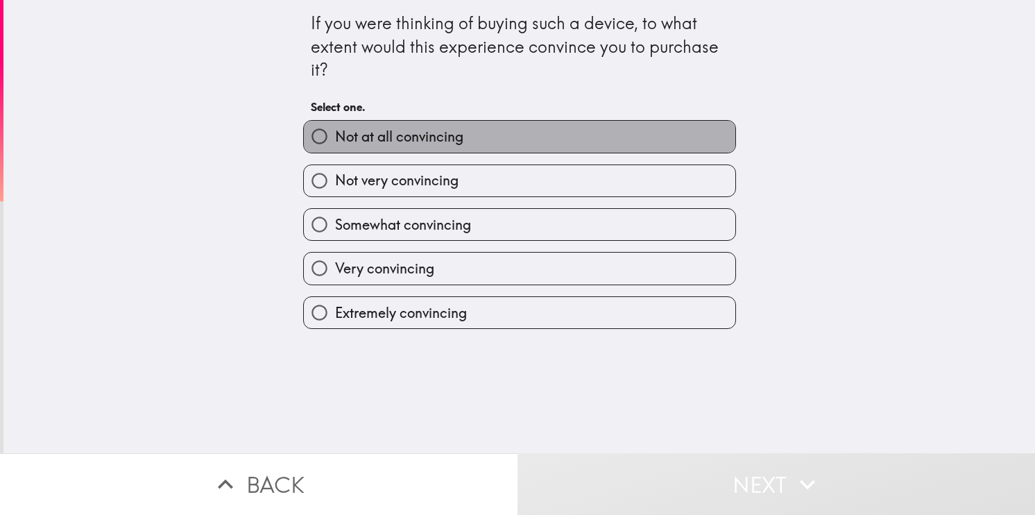
click at [544, 132] on label "Not at all convincing" at bounding box center [519, 136] width 431 height 31
click at [335, 132] on input "Not at all convincing" at bounding box center [319, 136] width 31 height 31
radio input "true"
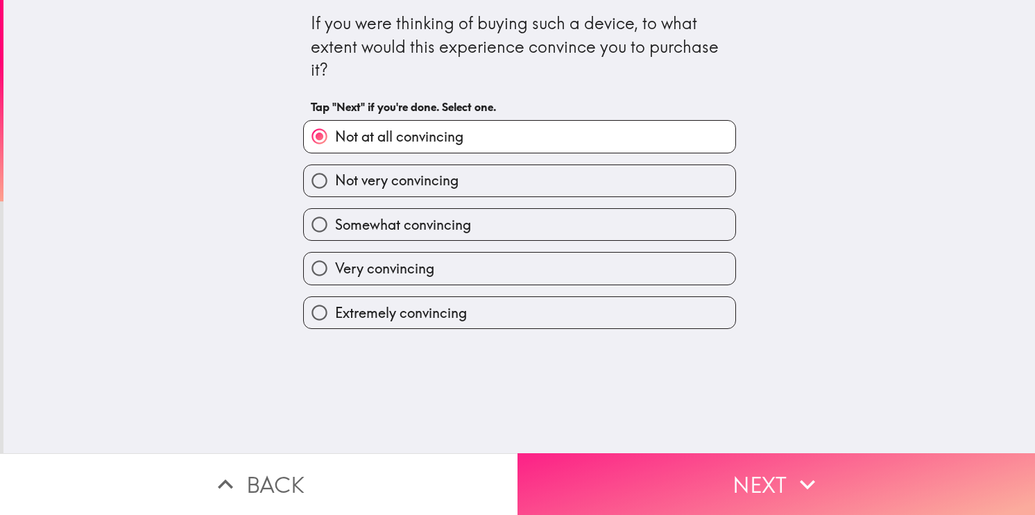
click at [700, 466] on button "Next" at bounding box center [775, 484] width 517 height 62
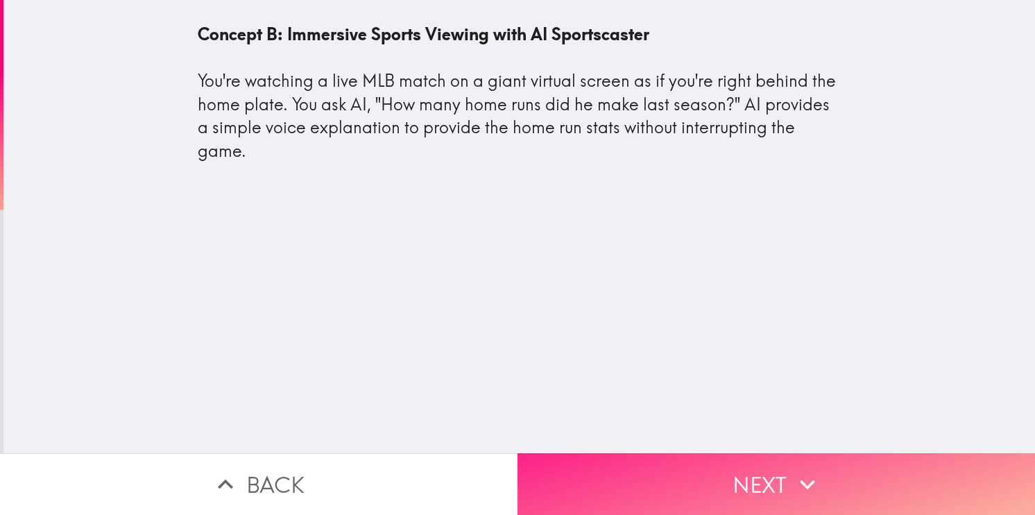
click at [625, 472] on button "Next" at bounding box center [775, 484] width 517 height 62
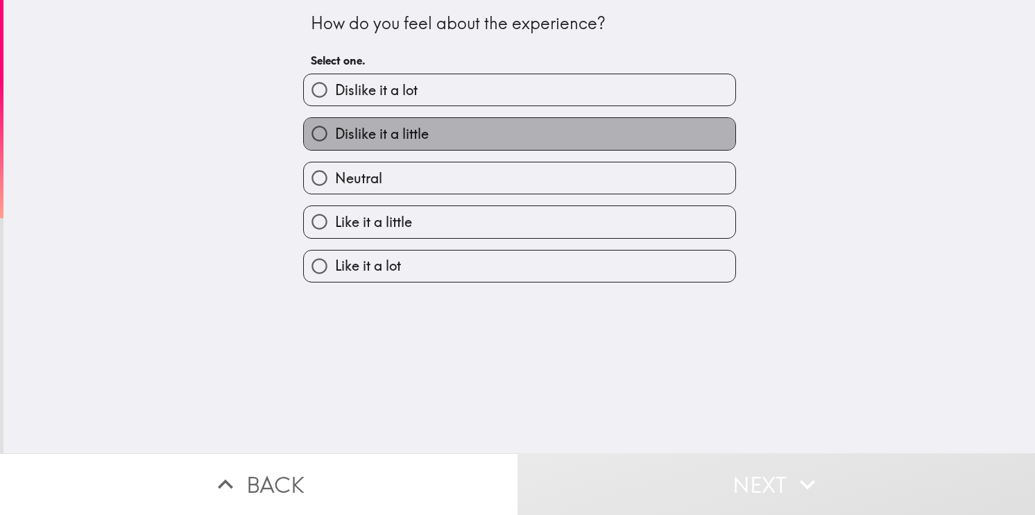
click at [463, 144] on label "Dislike it a little" at bounding box center [519, 133] width 431 height 31
click at [335, 144] on input "Dislike it a little" at bounding box center [319, 133] width 31 height 31
radio input "true"
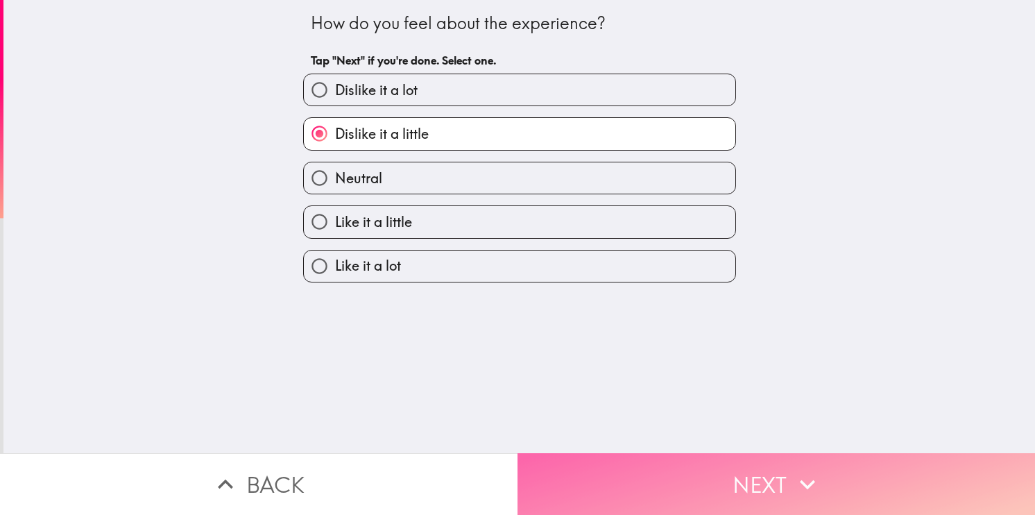
click at [693, 470] on button "Next" at bounding box center [775, 484] width 517 height 62
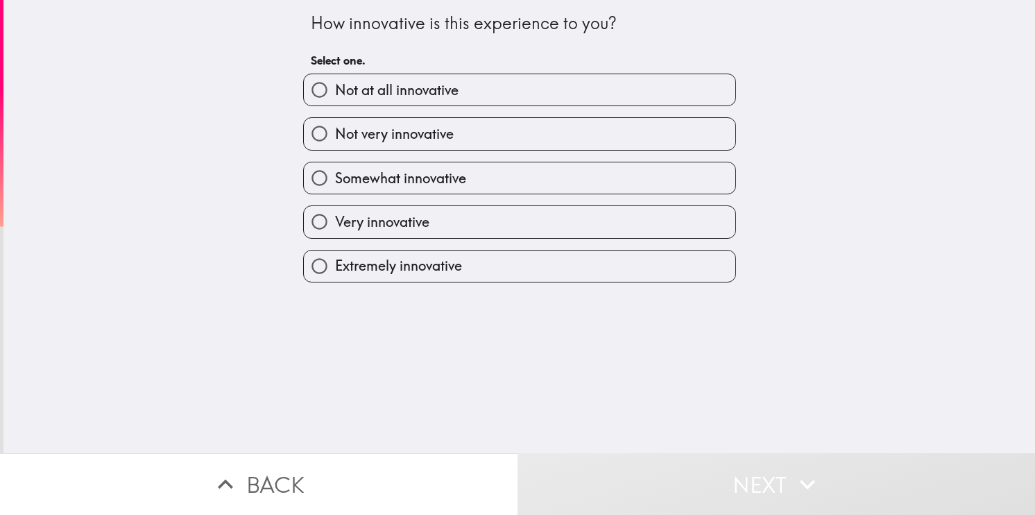
click at [491, 139] on label "Not very innovative" at bounding box center [519, 133] width 431 height 31
click at [335, 139] on input "Not very innovative" at bounding box center [319, 133] width 31 height 31
radio input "true"
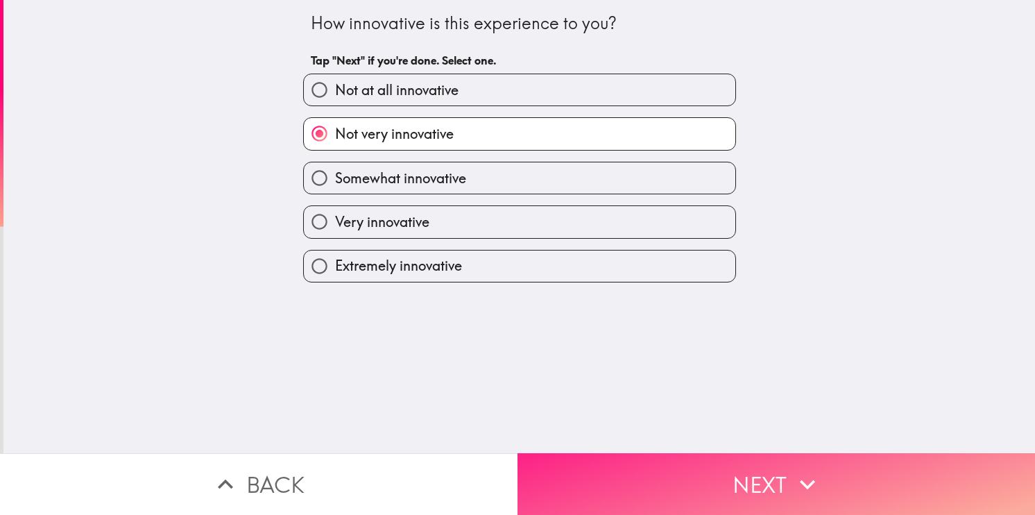
click at [660, 462] on button "Next" at bounding box center [775, 484] width 517 height 62
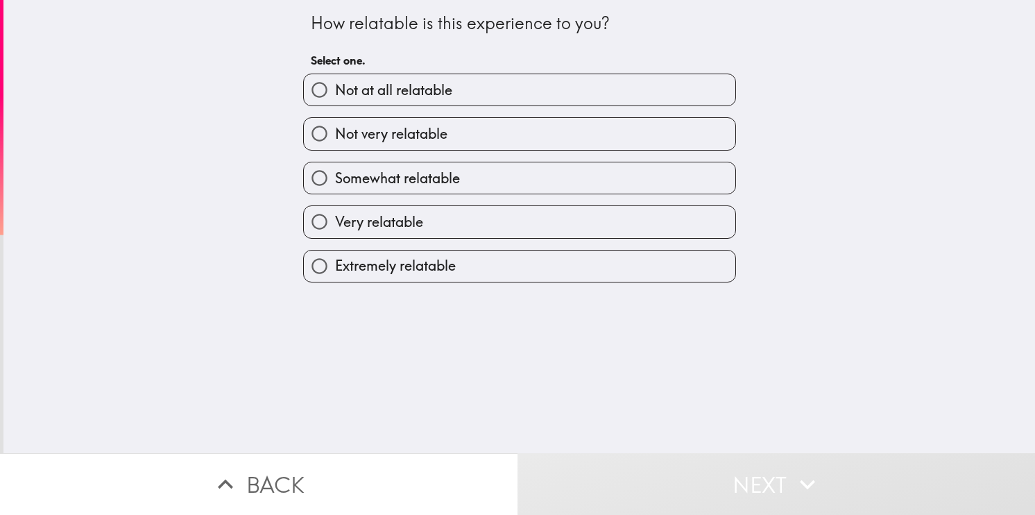
click at [549, 215] on label "Very relatable" at bounding box center [519, 221] width 431 height 31
click at [335, 215] on input "Very relatable" at bounding box center [319, 221] width 31 height 31
radio input "true"
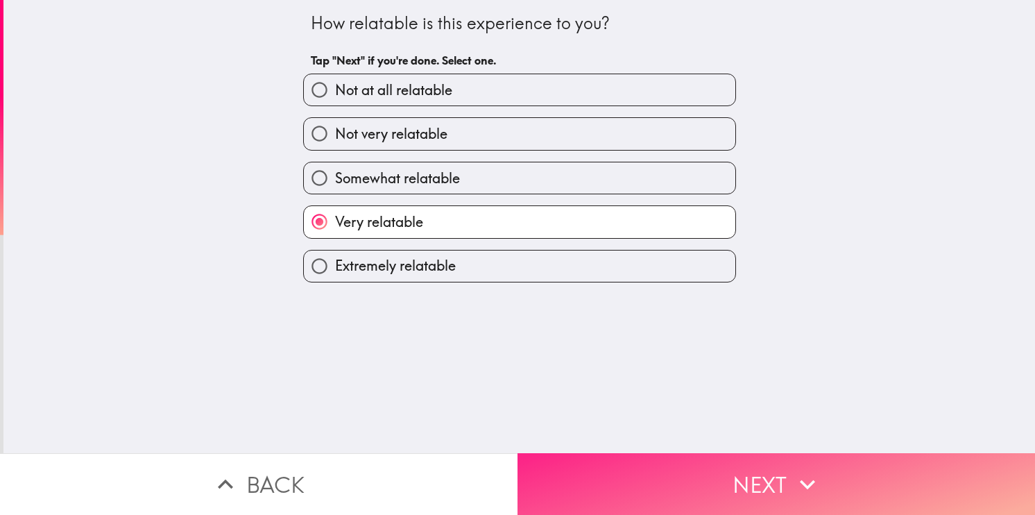
click at [707, 470] on button "Next" at bounding box center [775, 484] width 517 height 62
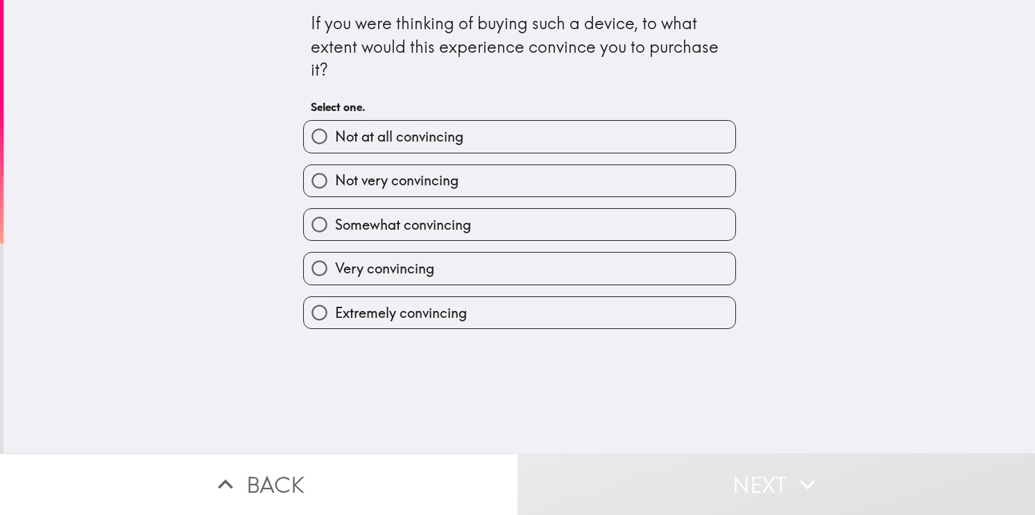
click at [995, 115] on div "If you were thinking of buying such a device, to what extent would this experie…" at bounding box center [518, 226] width 1031 height 453
drag, startPoint x: 574, startPoint y: 184, endPoint x: 635, endPoint y: 239, distance: 82.5
click at [573, 183] on label "Not very convincing" at bounding box center [519, 180] width 431 height 31
click at [335, 183] on input "Not very convincing" at bounding box center [319, 180] width 31 height 31
radio input "true"
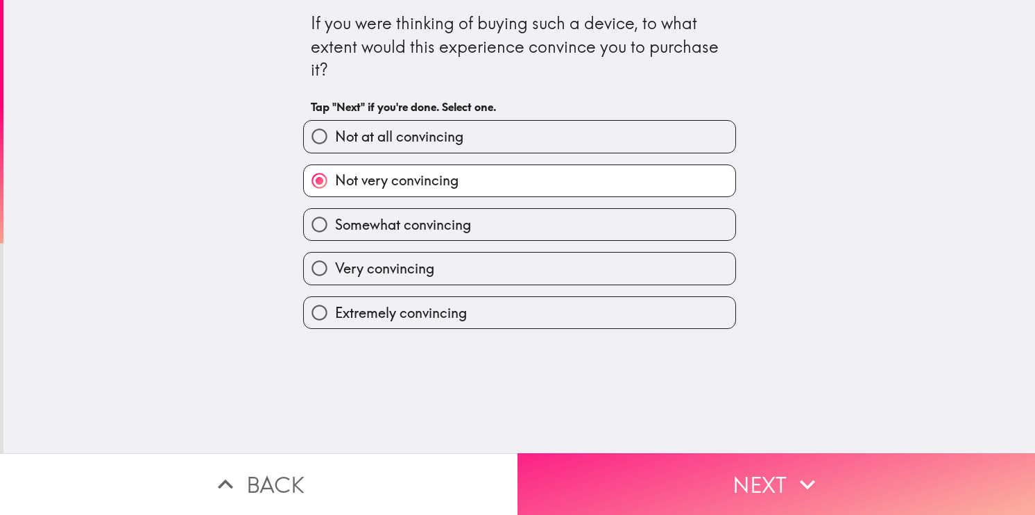
click at [763, 459] on button "Next" at bounding box center [775, 484] width 517 height 62
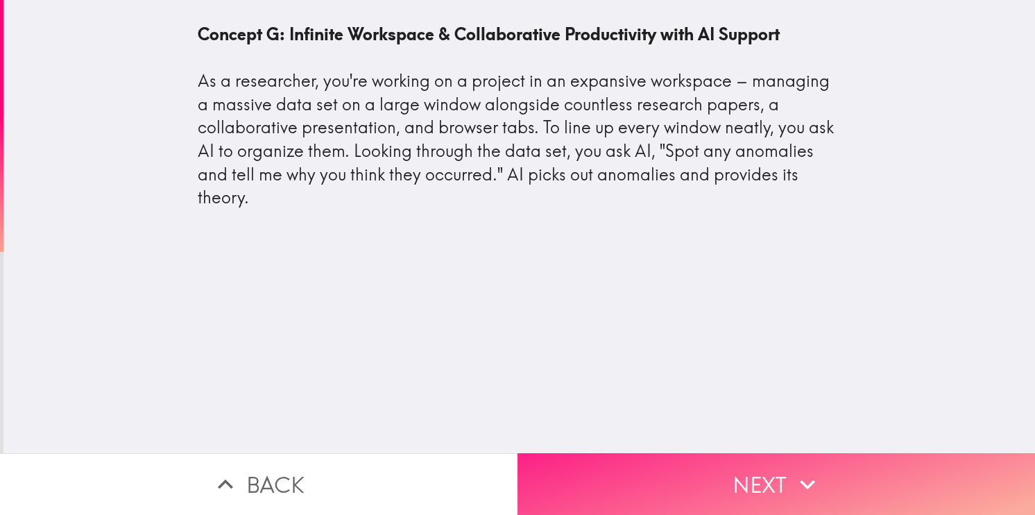
click at [655, 487] on button "Next" at bounding box center [775, 484] width 517 height 62
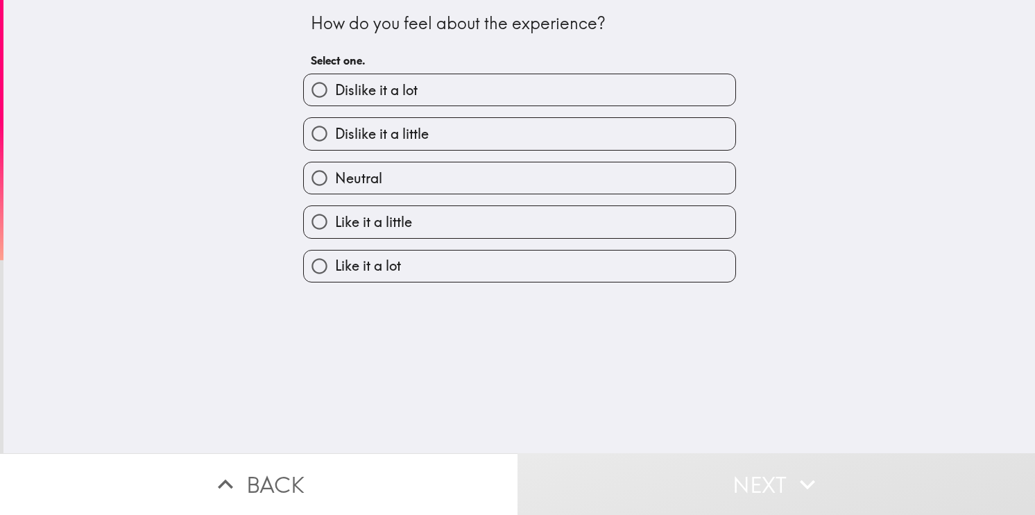
click at [436, 135] on label "Dislike it a little" at bounding box center [519, 133] width 431 height 31
click at [335, 135] on input "Dislike it a little" at bounding box center [319, 133] width 31 height 31
radio input "true"
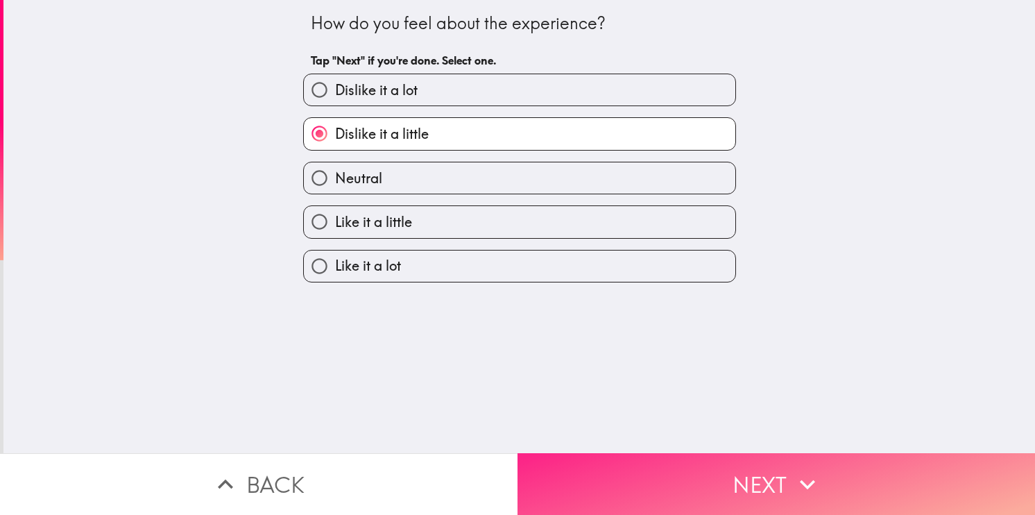
click at [656, 482] on button "Next" at bounding box center [775, 484] width 517 height 62
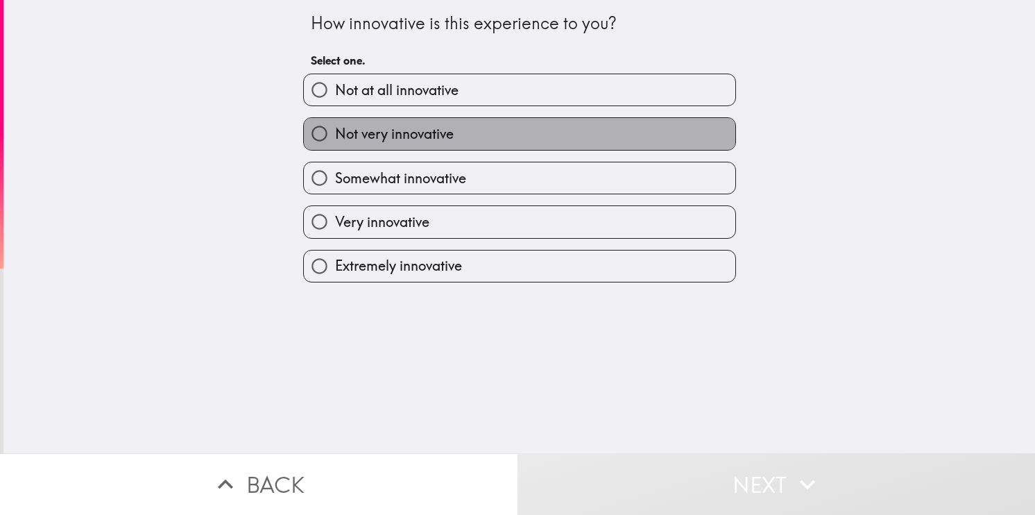
click at [452, 134] on label "Not very innovative" at bounding box center [519, 133] width 431 height 31
click at [335, 134] on input "Not very innovative" at bounding box center [319, 133] width 31 height 31
radio input "true"
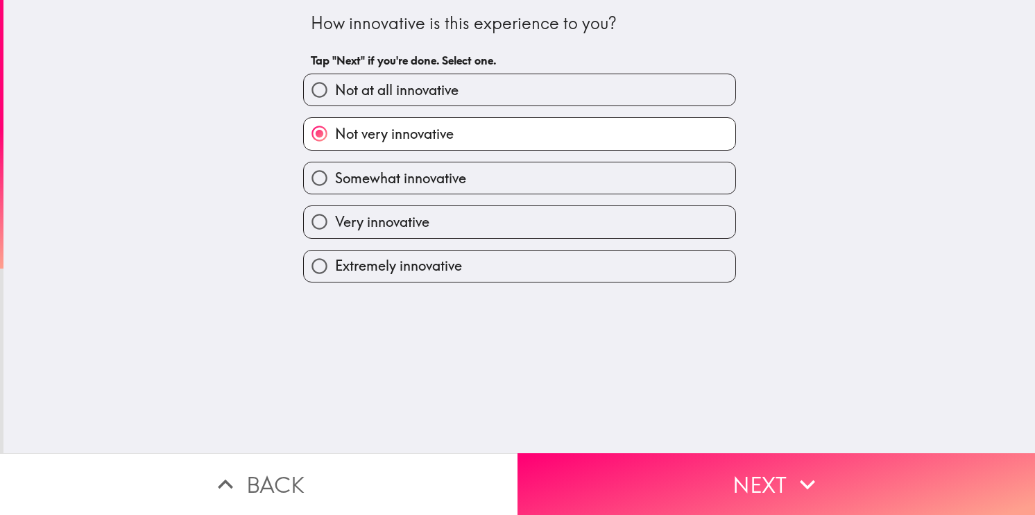
scroll to position [0, 3]
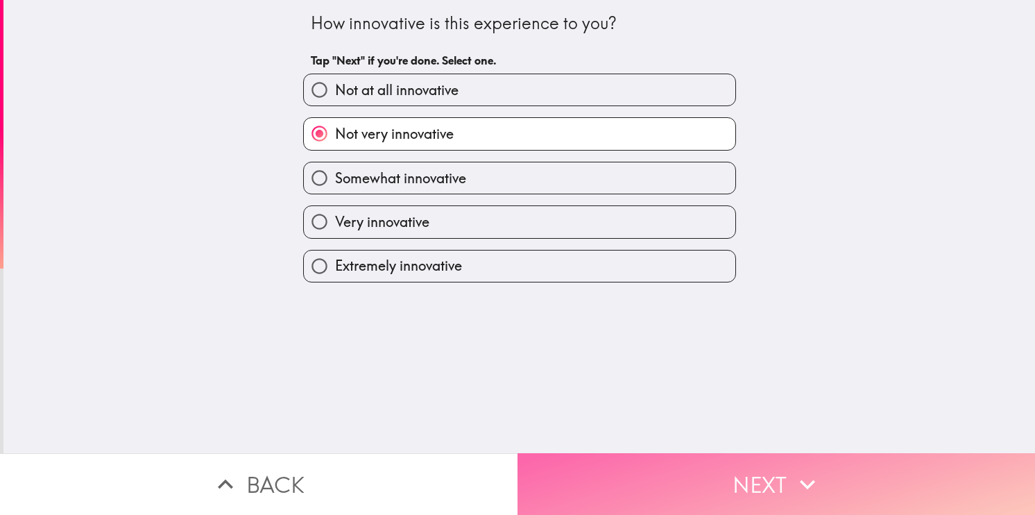
click at [682, 484] on button "Next" at bounding box center [775, 484] width 517 height 62
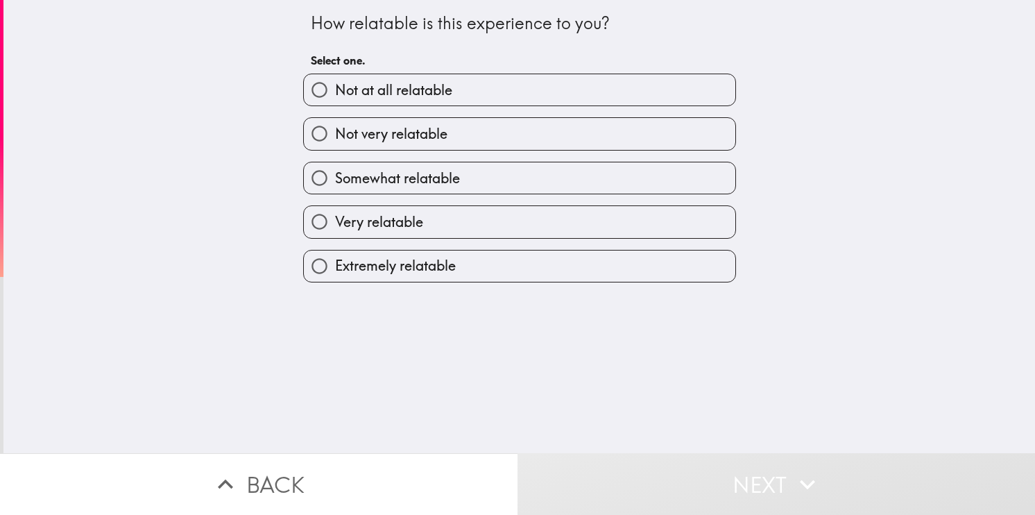
click at [472, 137] on label "Not very relatable" at bounding box center [519, 133] width 431 height 31
click at [335, 137] on input "Not very relatable" at bounding box center [319, 133] width 31 height 31
radio input "true"
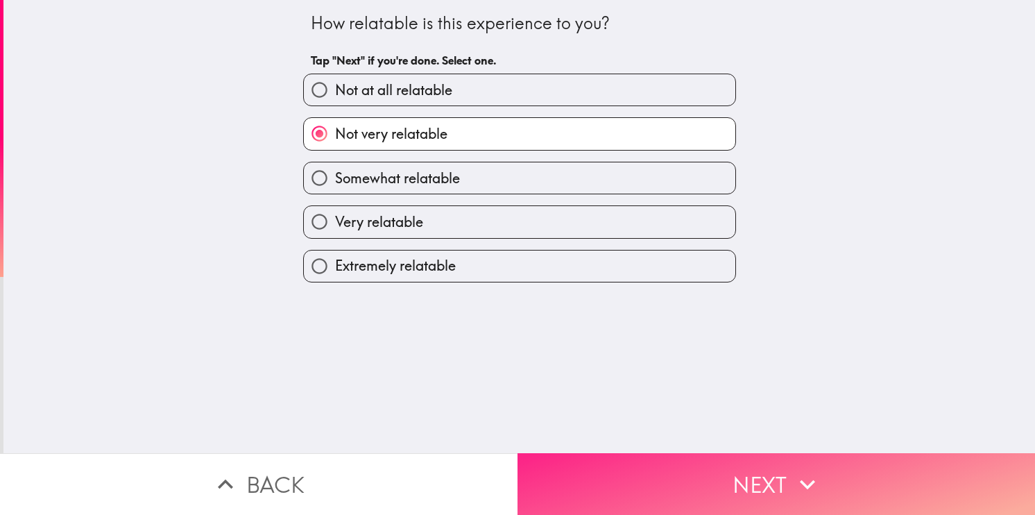
click at [668, 476] on button "Next" at bounding box center [775, 484] width 517 height 62
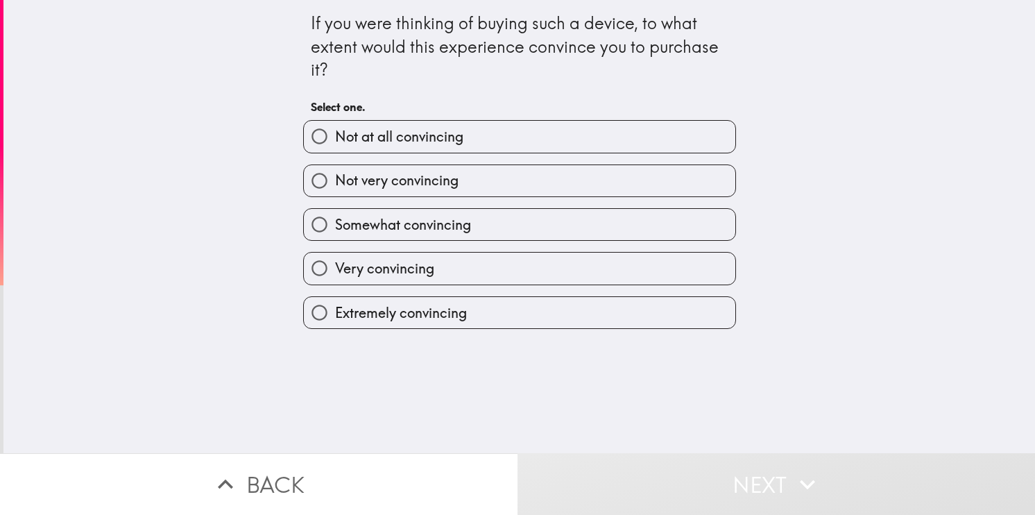
click at [476, 169] on label "Not very convincing" at bounding box center [519, 180] width 431 height 31
click at [335, 169] on input "Not very convincing" at bounding box center [319, 180] width 31 height 31
radio input "true"
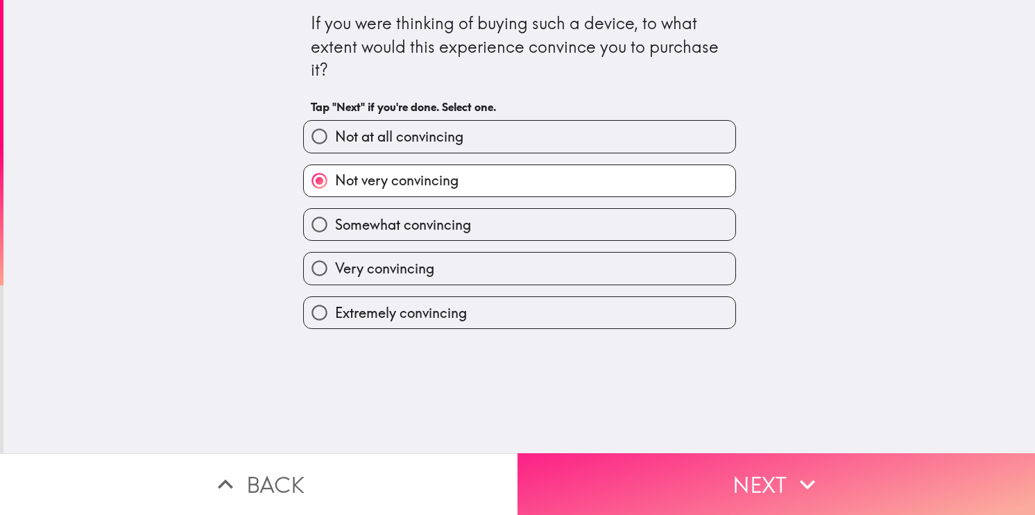
click at [737, 478] on button "Next" at bounding box center [775, 484] width 517 height 62
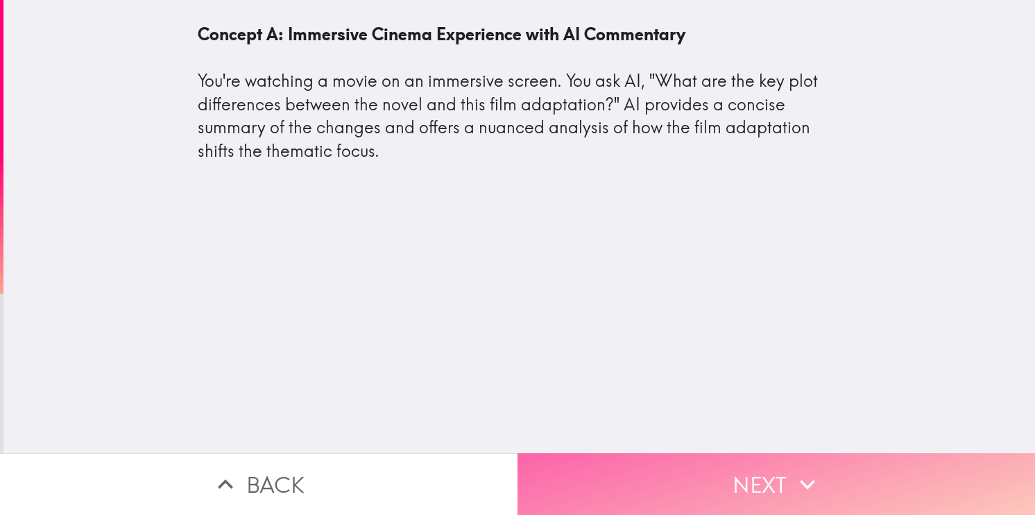
click at [627, 459] on button "Next" at bounding box center [775, 484] width 517 height 62
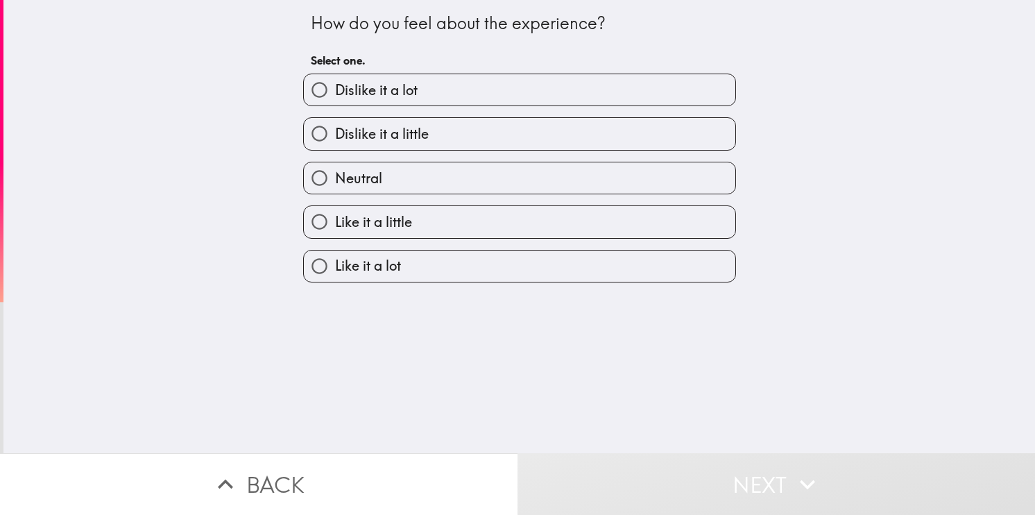
click at [416, 101] on label "Dislike it a lot" at bounding box center [519, 89] width 431 height 31
click at [335, 101] on input "Dislike it a lot" at bounding box center [319, 89] width 31 height 31
radio input "true"
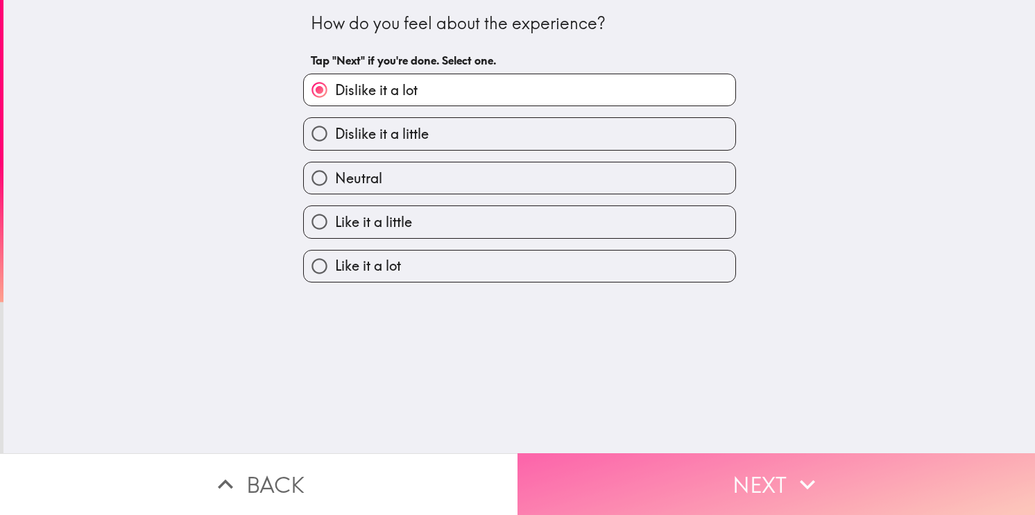
click at [607, 459] on button "Next" at bounding box center [775, 484] width 517 height 62
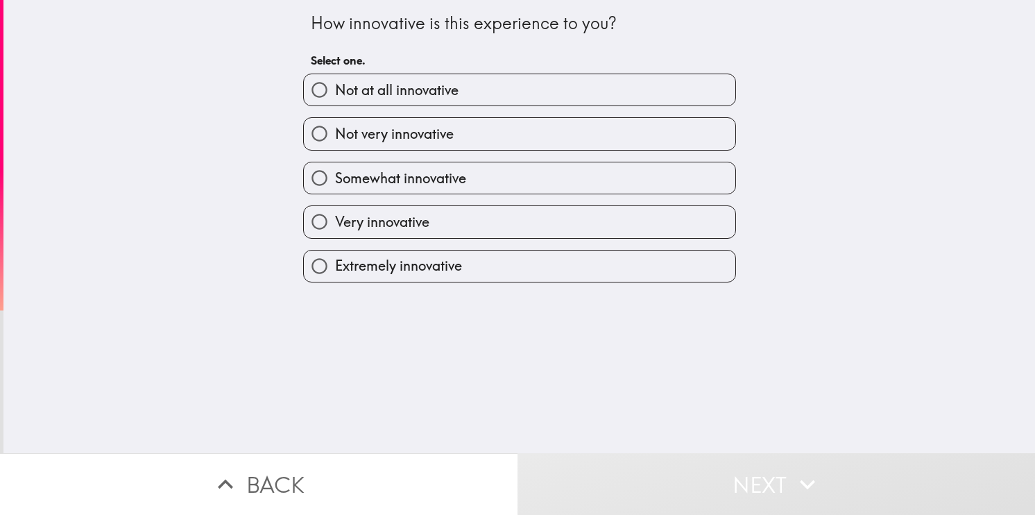
click at [465, 132] on label "Not very innovative" at bounding box center [519, 133] width 431 height 31
click at [335, 132] on input "Not very innovative" at bounding box center [319, 133] width 31 height 31
radio input "true"
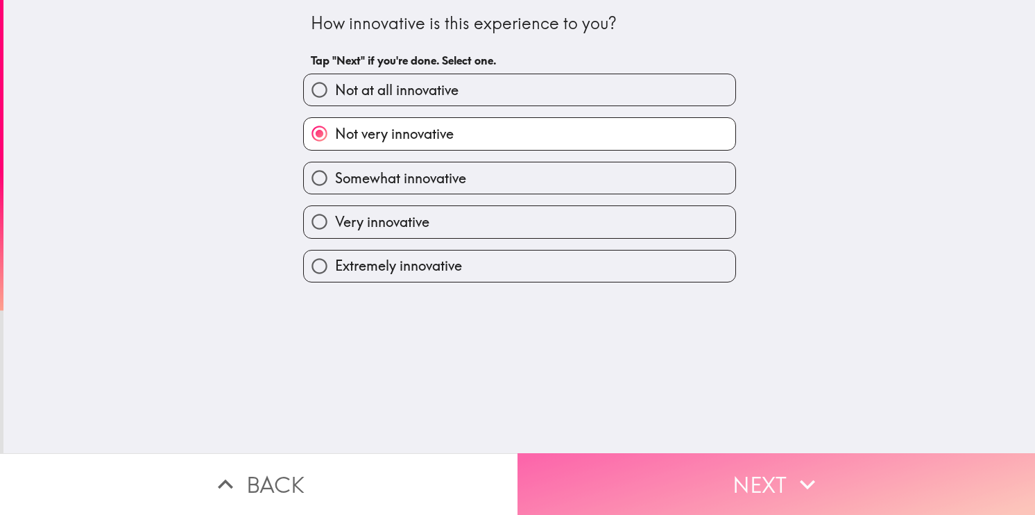
click at [664, 477] on button "Next" at bounding box center [775, 484] width 517 height 62
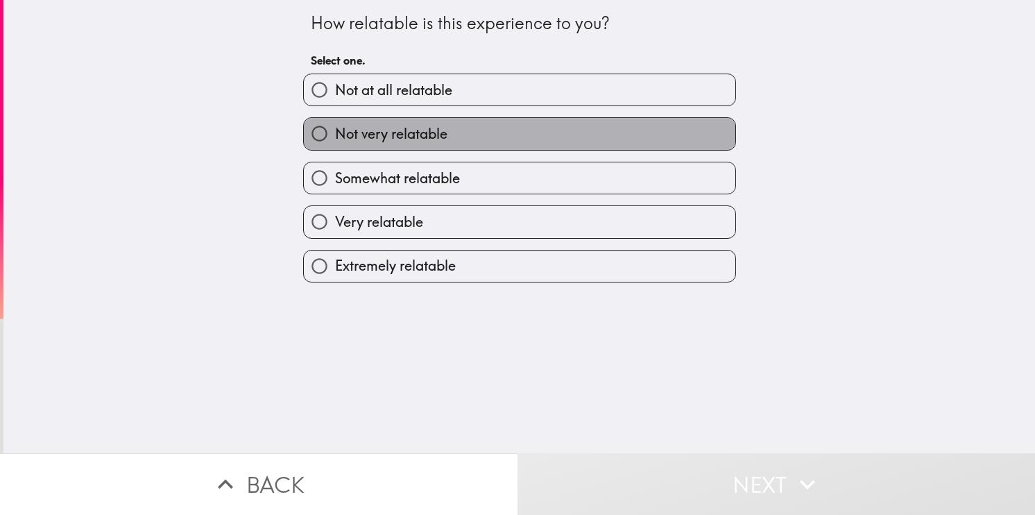
click at [433, 132] on span "Not very relatable" at bounding box center [391, 133] width 112 height 19
click at [335, 132] on input "Not very relatable" at bounding box center [319, 133] width 31 height 31
radio input "true"
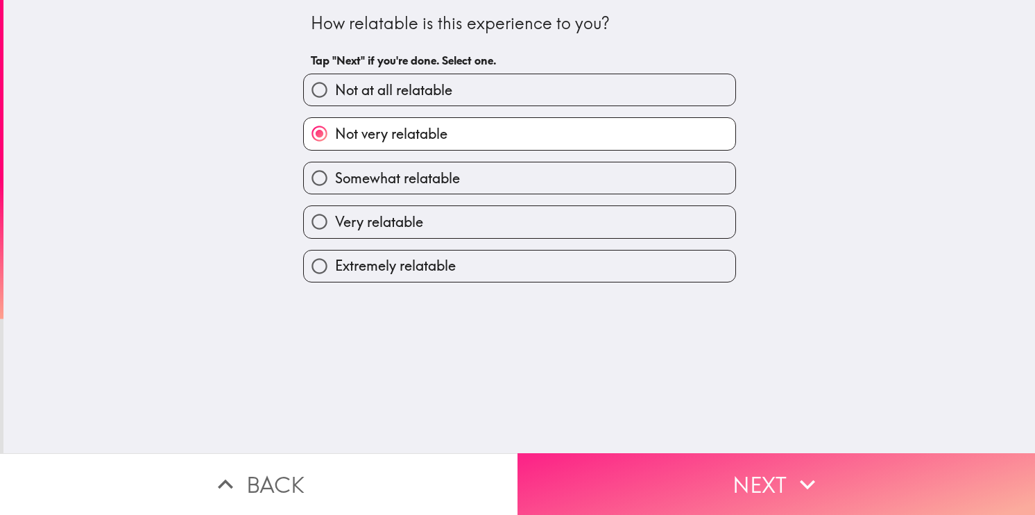
click at [670, 482] on button "Next" at bounding box center [775, 484] width 517 height 62
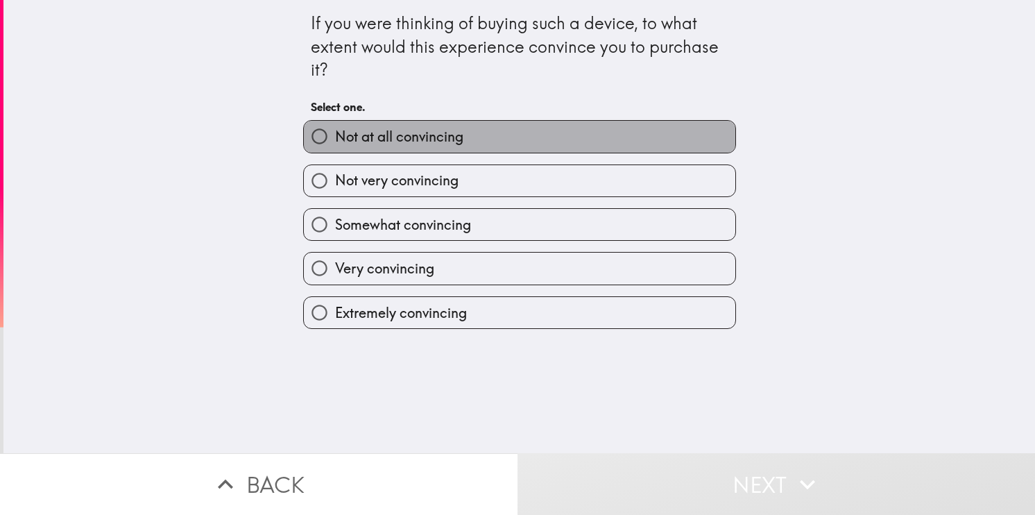
click at [420, 127] on span "Not at all convincing" at bounding box center [399, 136] width 128 height 19
click at [335, 126] on input "Not at all convincing" at bounding box center [319, 136] width 31 height 31
radio input "true"
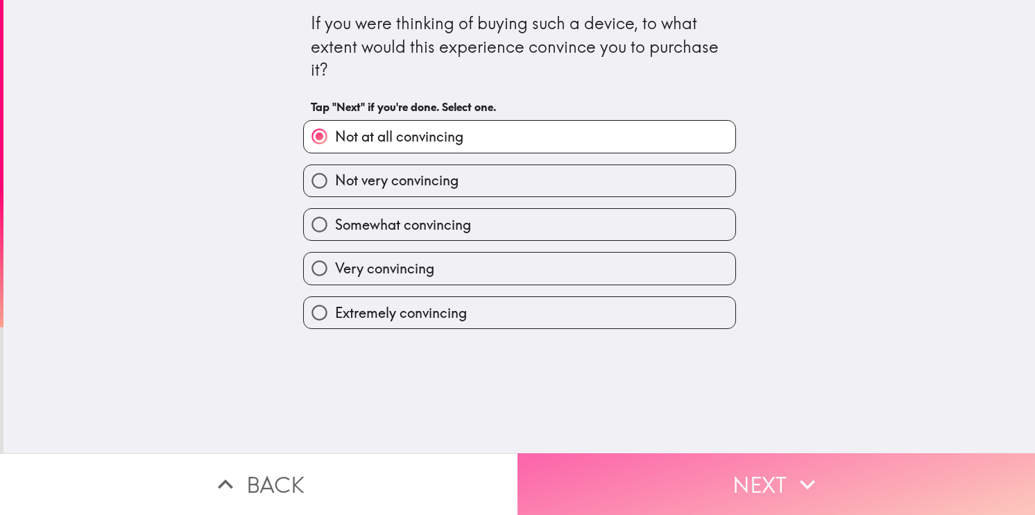
click at [637, 453] on button "Next" at bounding box center [775, 484] width 517 height 62
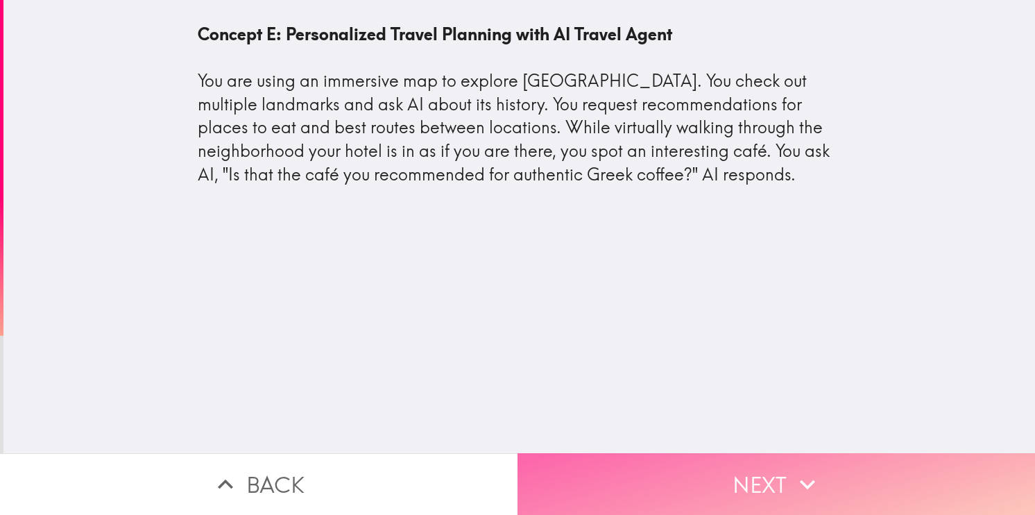
click at [705, 483] on button "Next" at bounding box center [775, 484] width 517 height 62
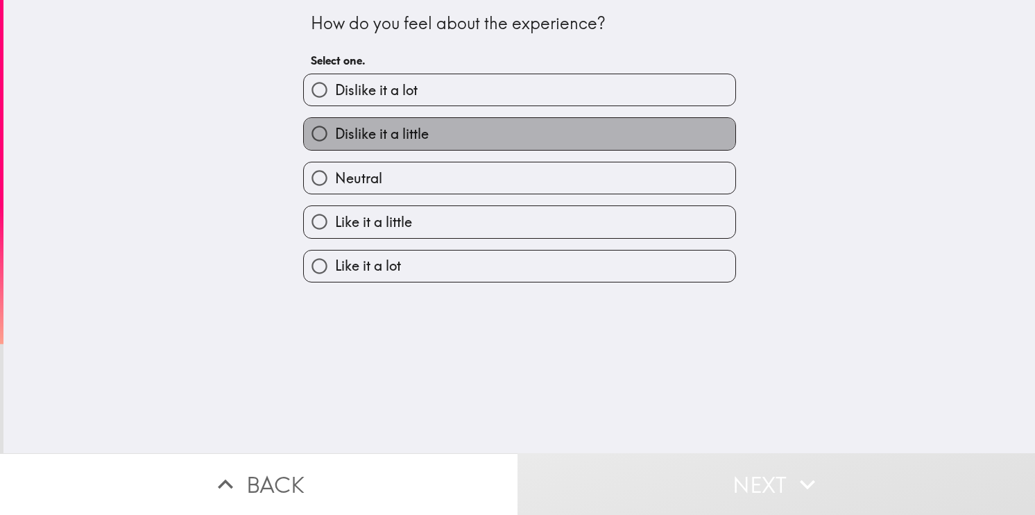
click at [422, 128] on label "Dislike it a little" at bounding box center [519, 133] width 431 height 31
click at [335, 128] on input "Dislike it a little" at bounding box center [319, 133] width 31 height 31
radio input "true"
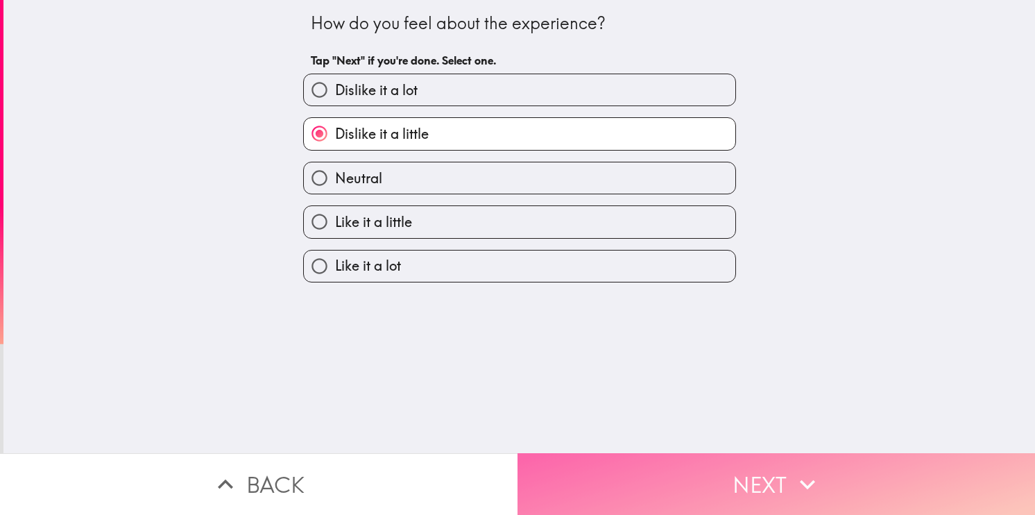
click at [766, 472] on button "Next" at bounding box center [775, 484] width 517 height 62
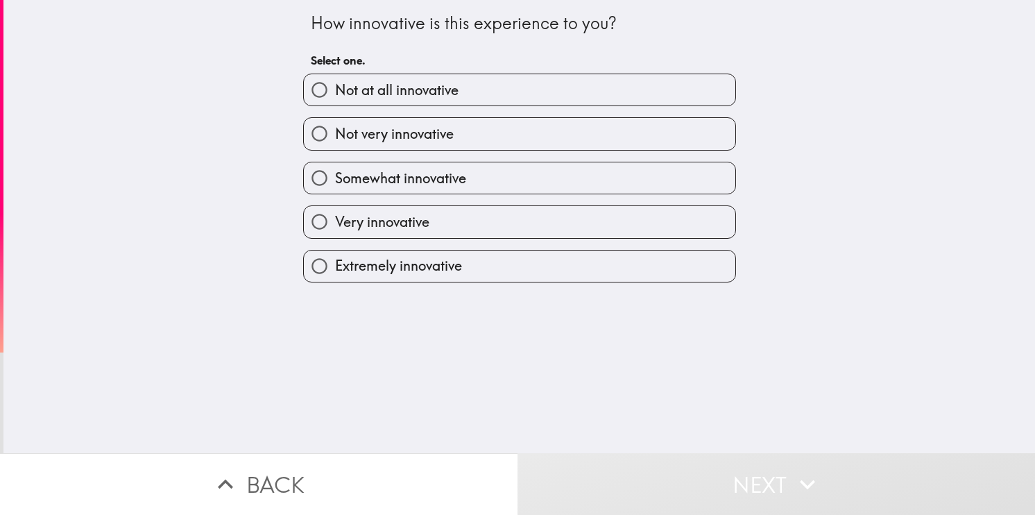
click at [443, 121] on label "Not very innovative" at bounding box center [519, 133] width 431 height 31
click at [335, 121] on input "Not very innovative" at bounding box center [319, 133] width 31 height 31
radio input "true"
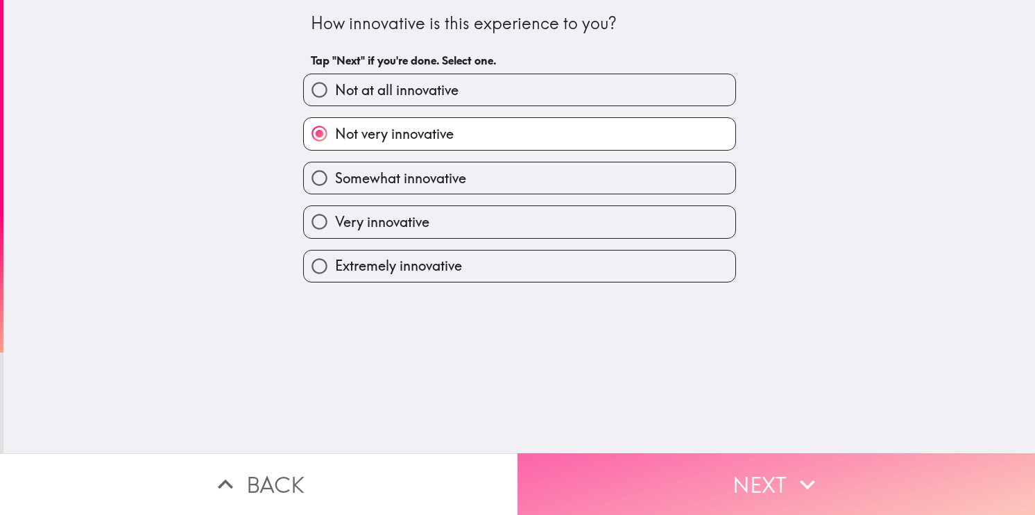
click at [626, 453] on button "Next" at bounding box center [775, 484] width 517 height 62
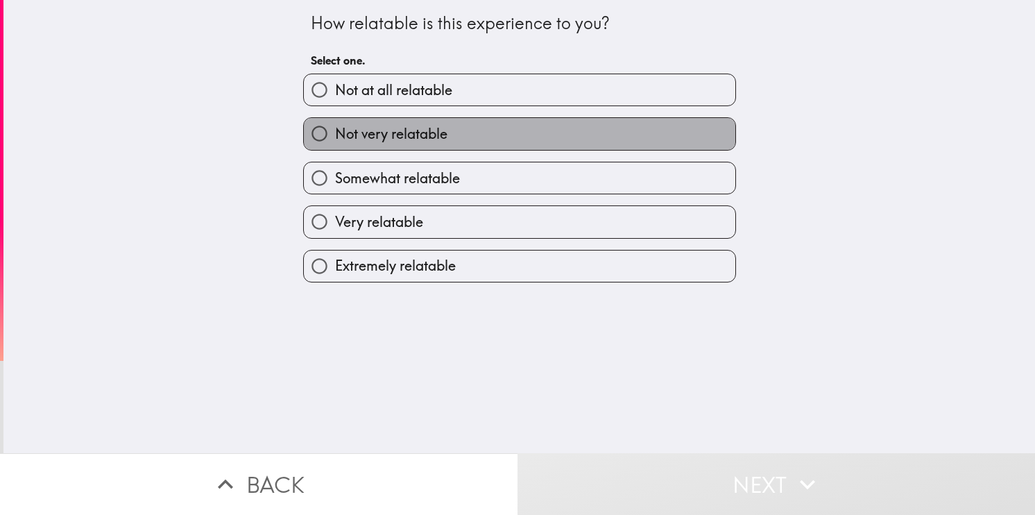
click at [401, 126] on span "Not very relatable" at bounding box center [391, 133] width 112 height 19
click at [335, 126] on input "Not very relatable" at bounding box center [319, 133] width 31 height 31
radio input "true"
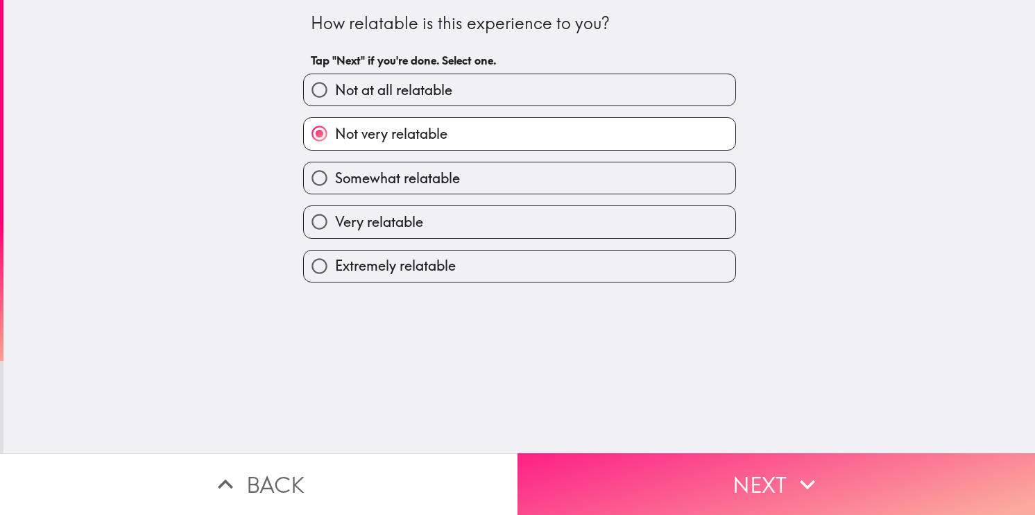
click at [669, 456] on button "Next" at bounding box center [775, 484] width 517 height 62
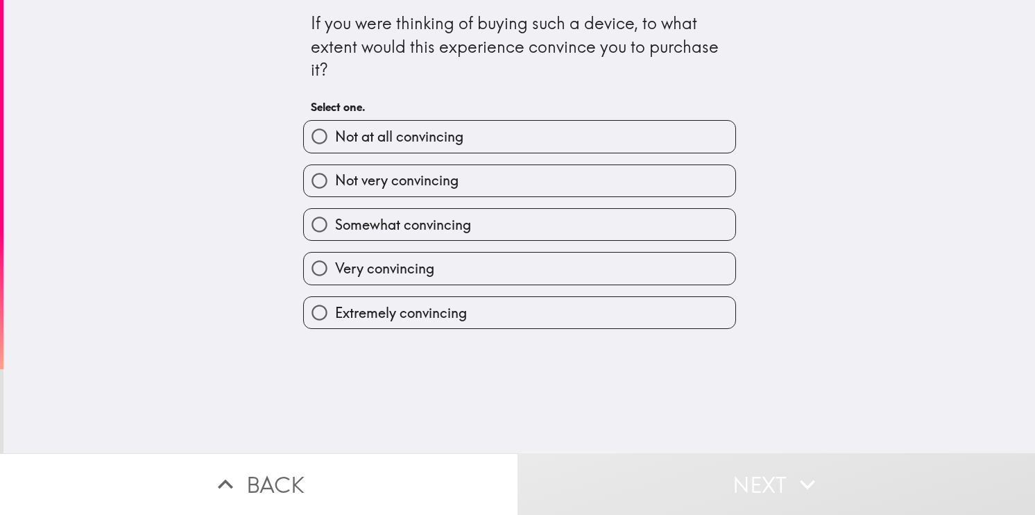
click at [453, 155] on div "Not very convincing" at bounding box center [514, 175] width 444 height 44
click at [446, 139] on span "Not at all convincing" at bounding box center [399, 136] width 128 height 19
click at [335, 139] on input "Not at all convincing" at bounding box center [319, 136] width 31 height 31
radio input "true"
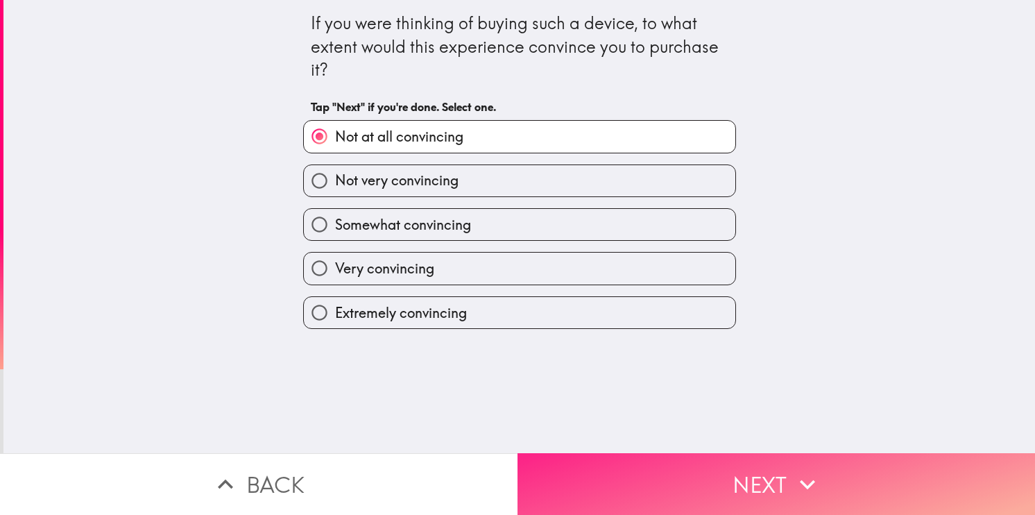
click at [686, 483] on button "Next" at bounding box center [775, 484] width 517 height 62
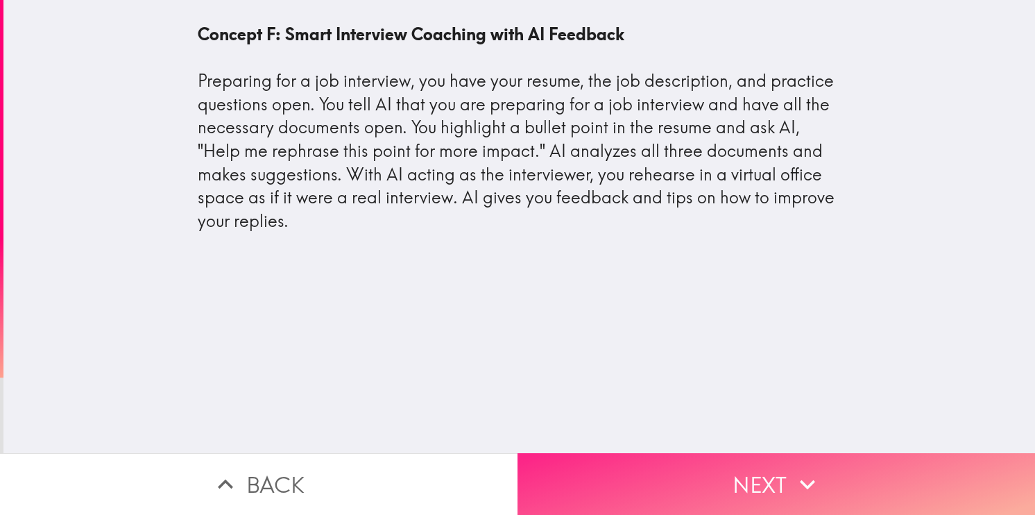
click at [665, 463] on button "Next" at bounding box center [775, 484] width 517 height 62
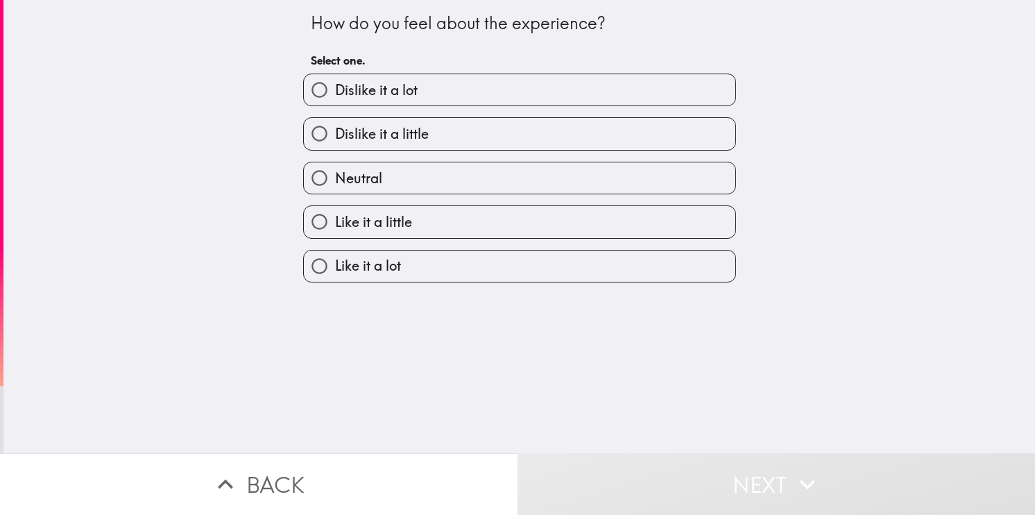
click at [357, 110] on div "Dislike it a little" at bounding box center [514, 128] width 444 height 44
click at [356, 96] on span "Dislike it a lot" at bounding box center [376, 89] width 83 height 19
click at [335, 96] on input "Dislike it a lot" at bounding box center [319, 89] width 31 height 31
radio input "true"
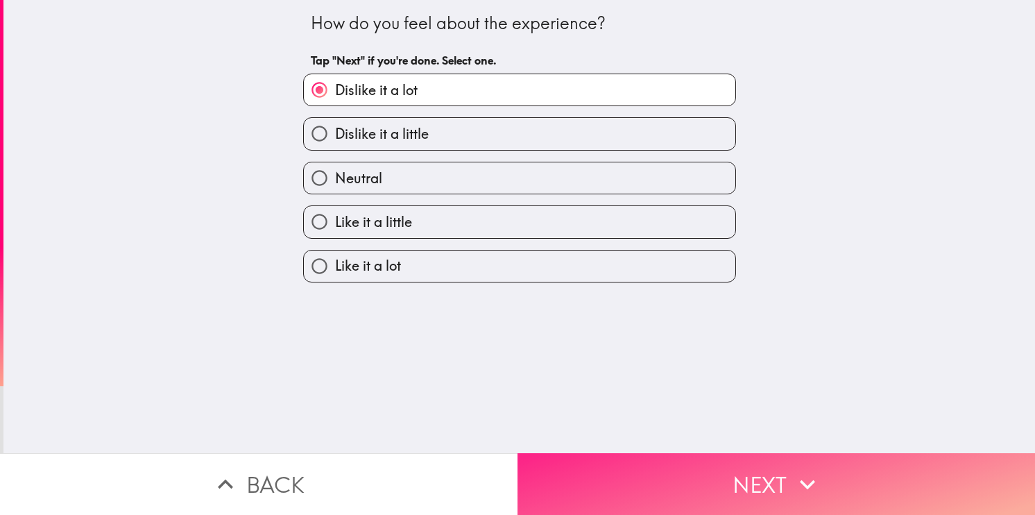
click at [616, 459] on button "Next" at bounding box center [775, 484] width 517 height 62
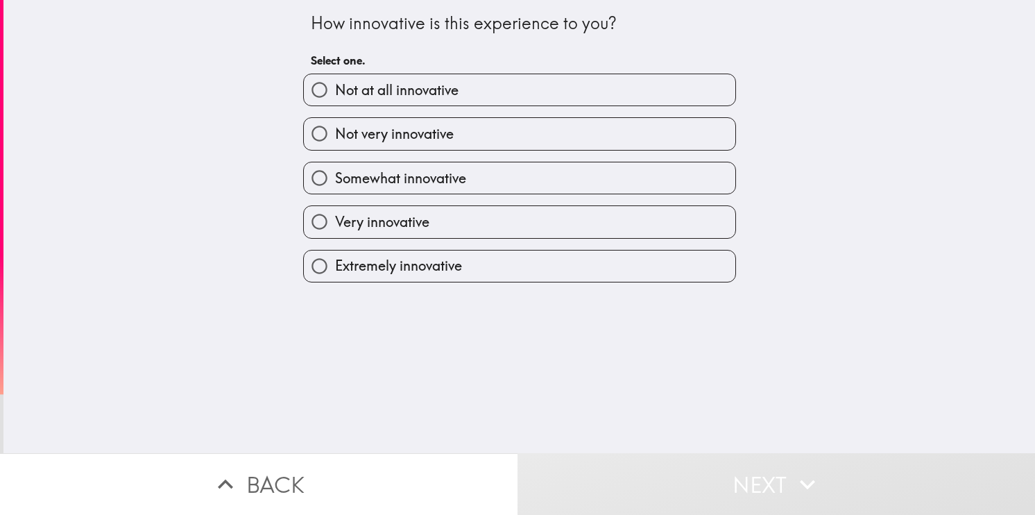
click at [488, 137] on label "Not very innovative" at bounding box center [519, 133] width 431 height 31
click at [335, 137] on input "Not very innovative" at bounding box center [319, 133] width 31 height 31
radio input "true"
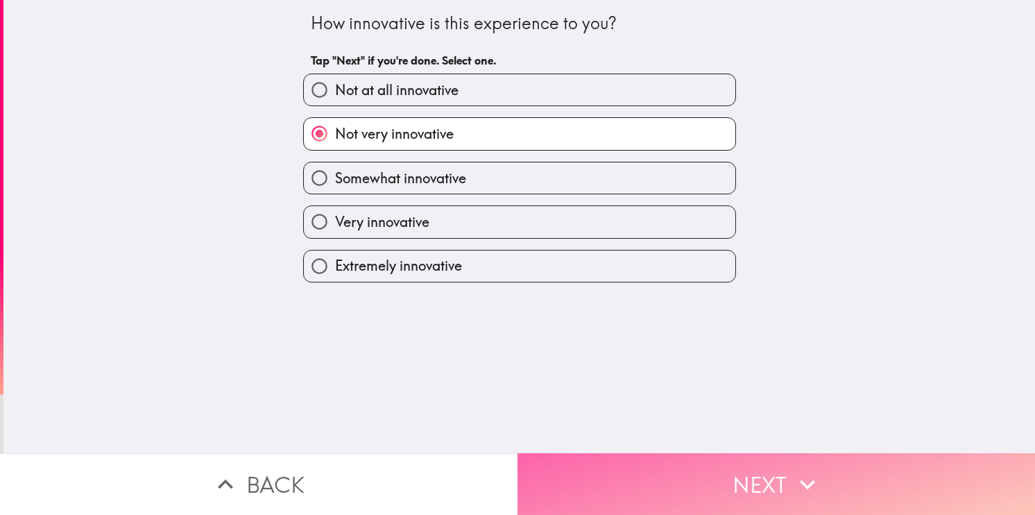
click at [623, 460] on button "Next" at bounding box center [775, 484] width 517 height 62
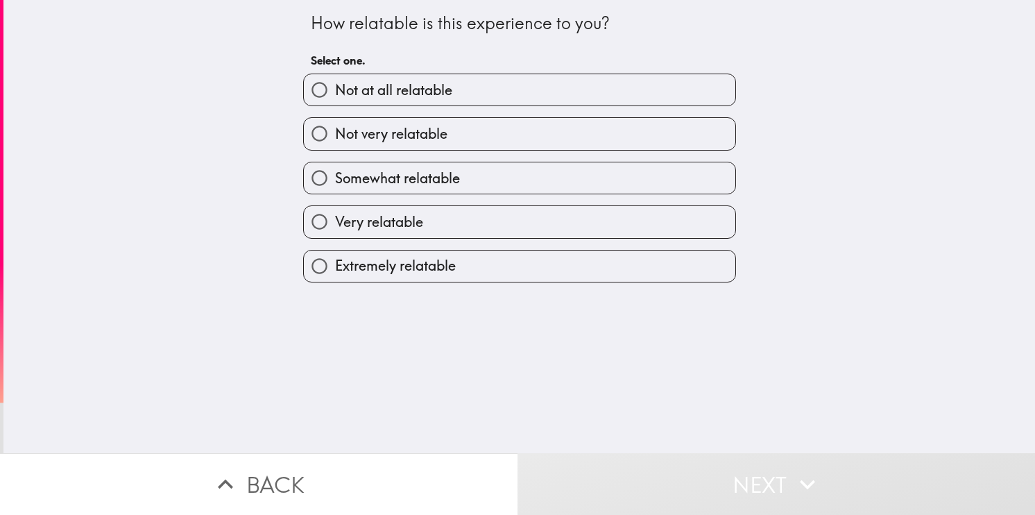
click at [447, 98] on label "Not at all relatable" at bounding box center [519, 89] width 431 height 31
click at [335, 98] on input "Not at all relatable" at bounding box center [319, 89] width 31 height 31
radio input "true"
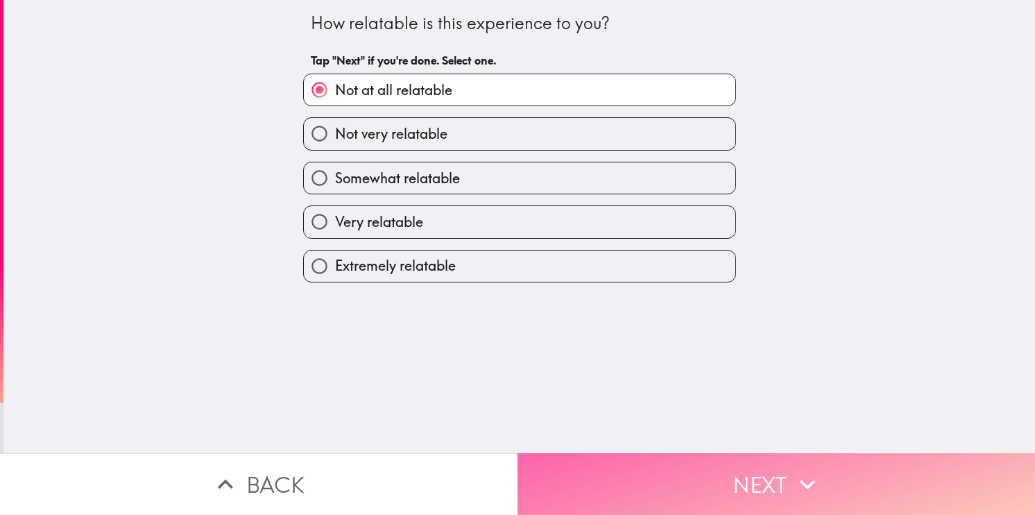
click at [695, 486] on button "Next" at bounding box center [775, 484] width 517 height 62
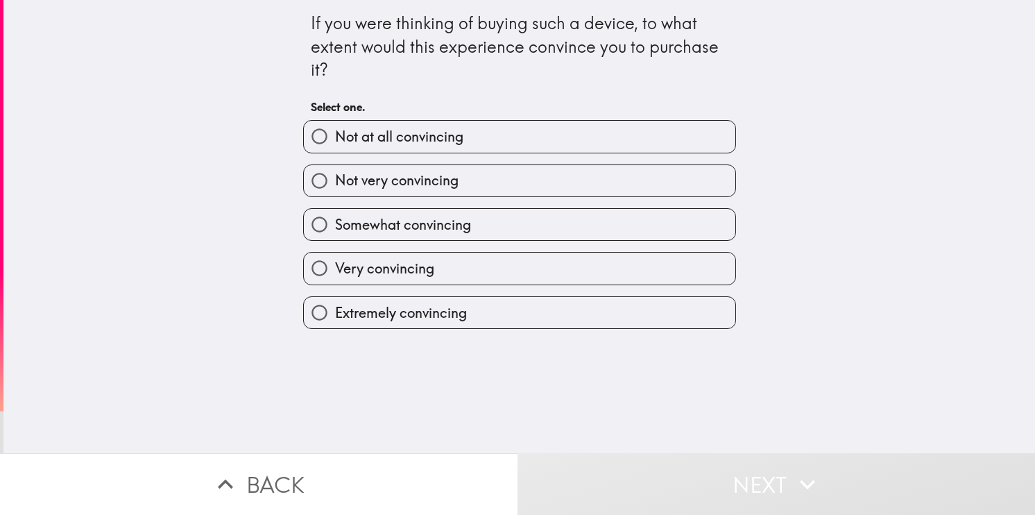
click at [449, 128] on span "Not at all convincing" at bounding box center [399, 136] width 128 height 19
click at [335, 128] on input "Not at all convincing" at bounding box center [319, 136] width 31 height 31
radio input "true"
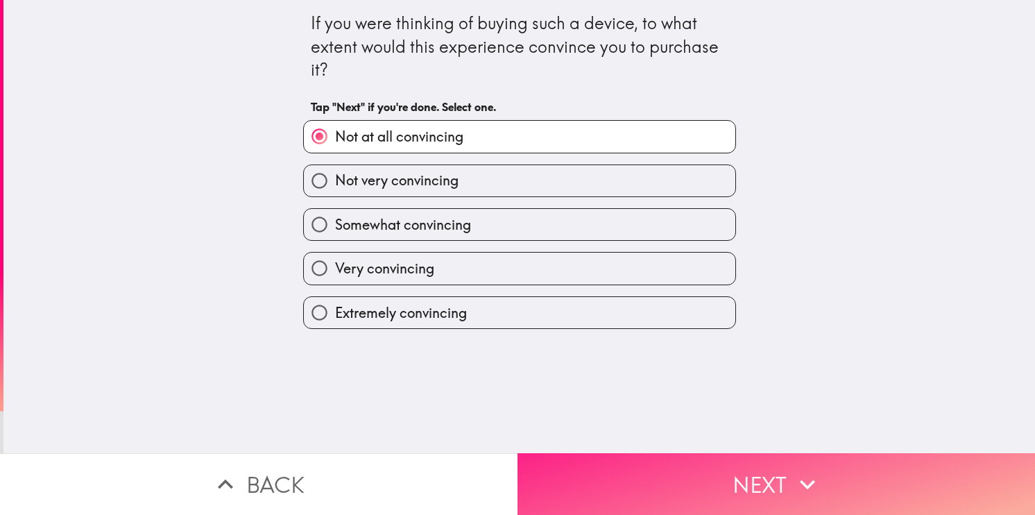
click at [742, 495] on button "Next" at bounding box center [775, 484] width 517 height 62
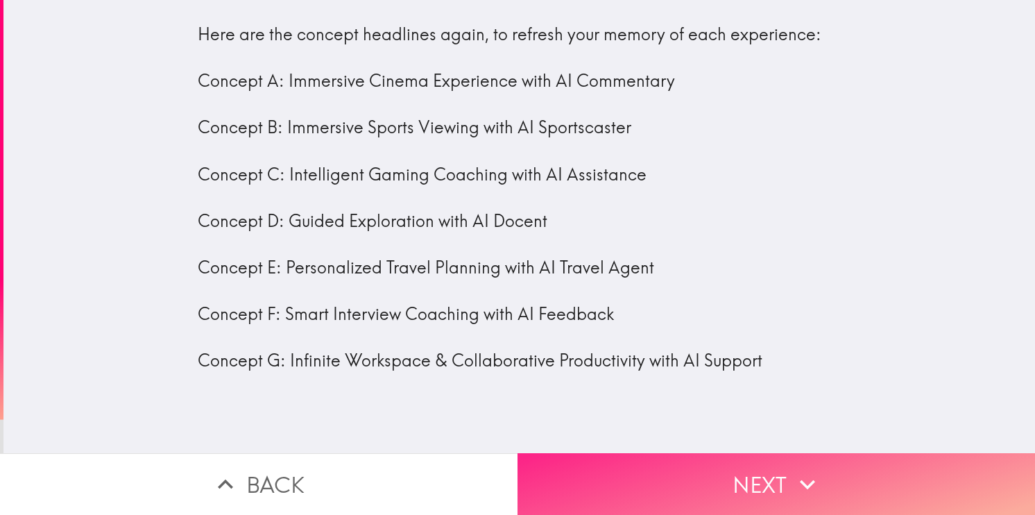
click at [660, 474] on button "Next" at bounding box center [775, 484] width 517 height 62
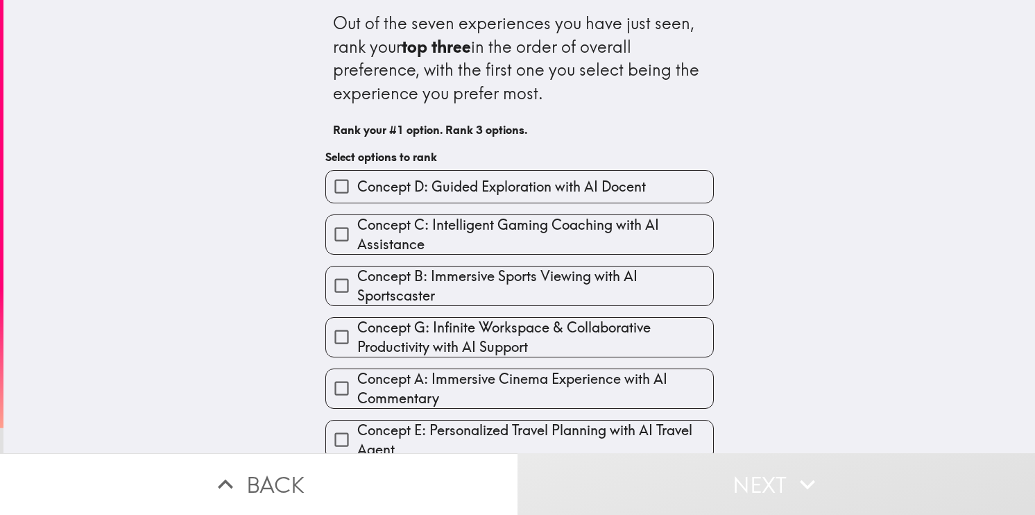
click at [474, 308] on div "Concept G: Infinite Workspace & Collaborative Productivity with AI Support" at bounding box center [513, 331] width 399 height 51
click at [474, 290] on span "Concept B: Immersive Sports Viewing with AI Sportscaster" at bounding box center [535, 285] width 356 height 39
click at [357, 290] on input "Concept B: Immersive Sports Viewing with AI Sportscaster" at bounding box center [341, 285] width 31 height 31
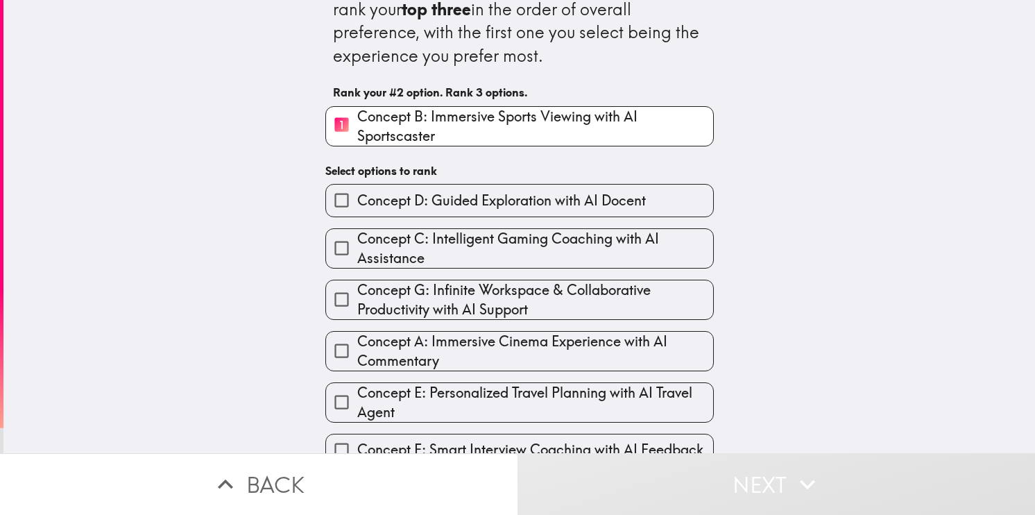
scroll to position [58, 0]
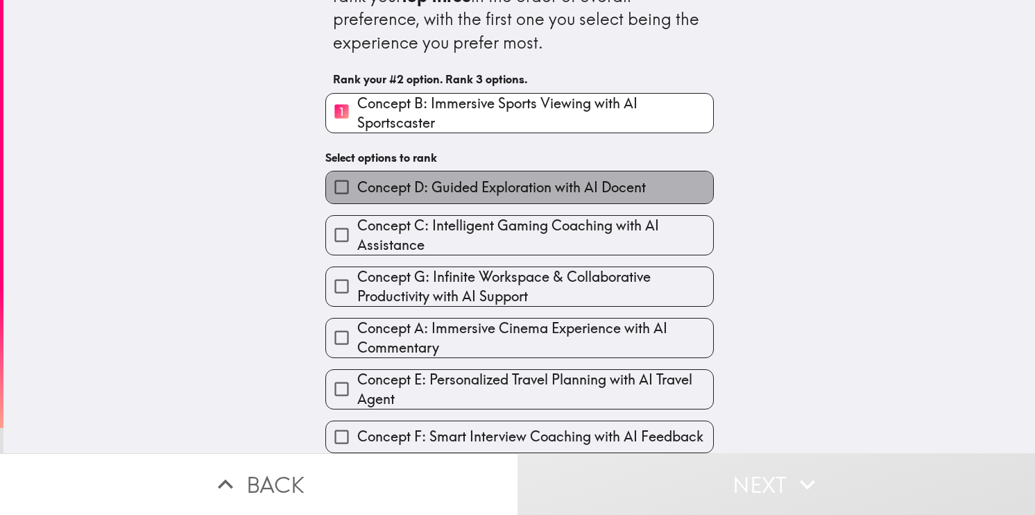
click at [422, 190] on label "Concept D: Guided Exploration with AI Docent" at bounding box center [519, 186] width 387 height 31
click at [357, 190] on input "Concept D: Guided Exploration with AI Docent" at bounding box center [341, 186] width 31 height 31
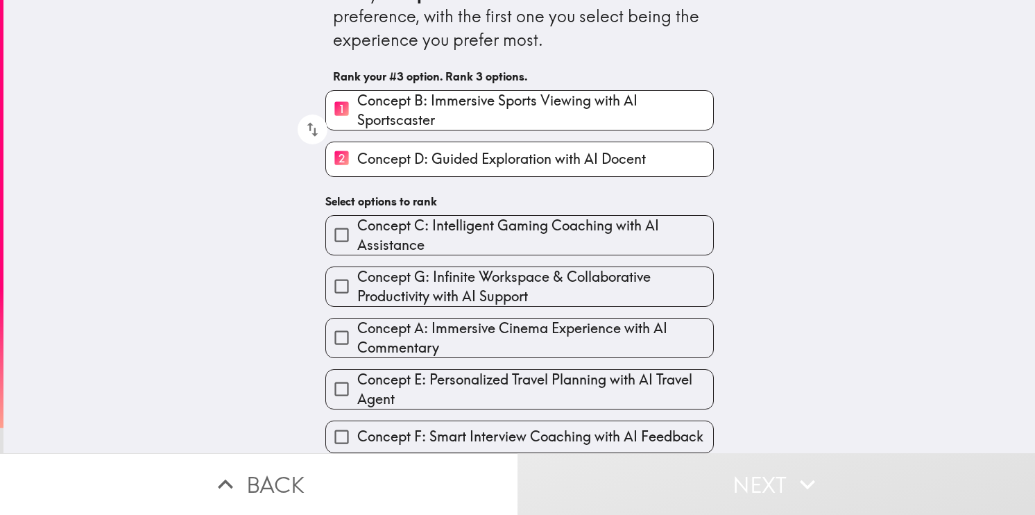
click at [417, 216] on span "Concept C: Intelligent Gaming Coaching with AI Assistance" at bounding box center [535, 235] width 356 height 39
click at [357, 219] on input "Concept C: Intelligent Gaming Coaching with AI Assistance" at bounding box center [341, 234] width 31 height 31
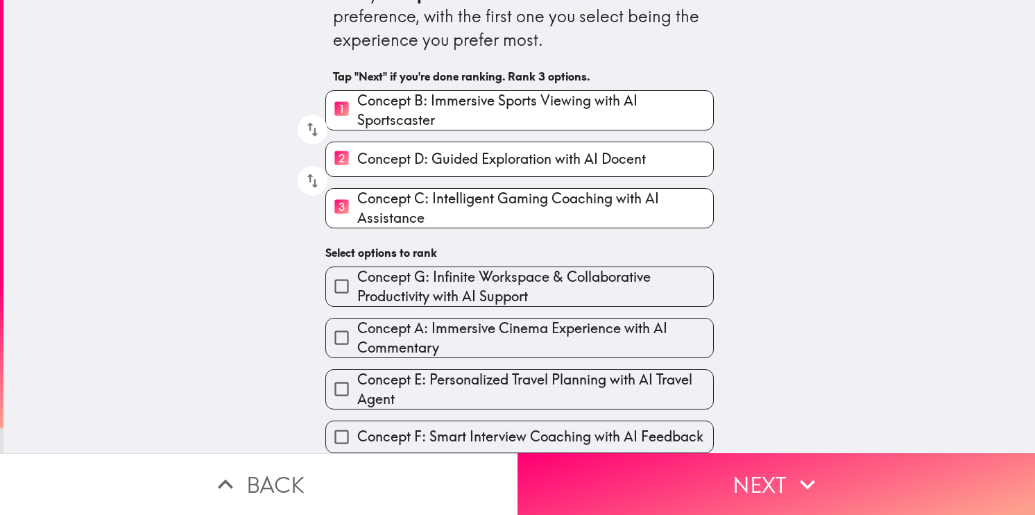
scroll to position [61, 0]
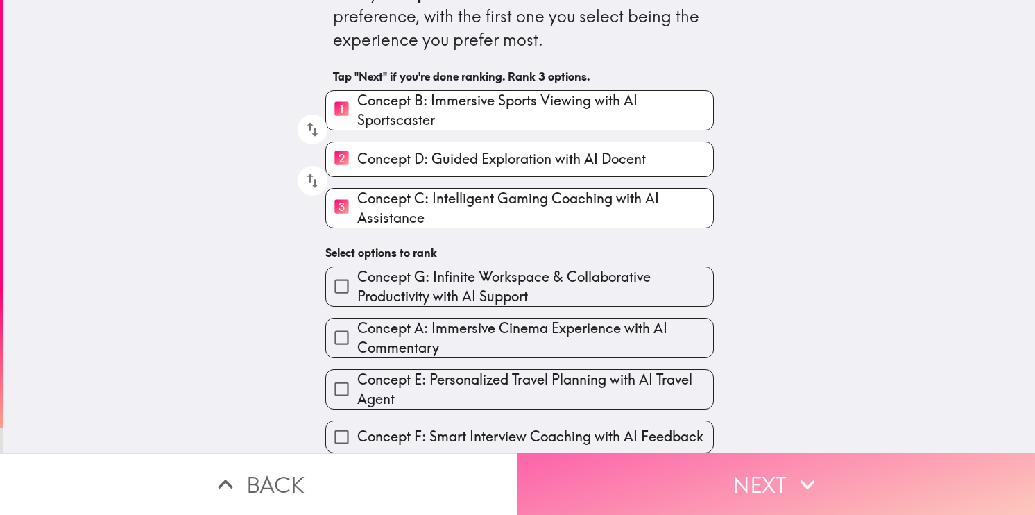
click at [632, 461] on button "Next" at bounding box center [775, 484] width 517 height 62
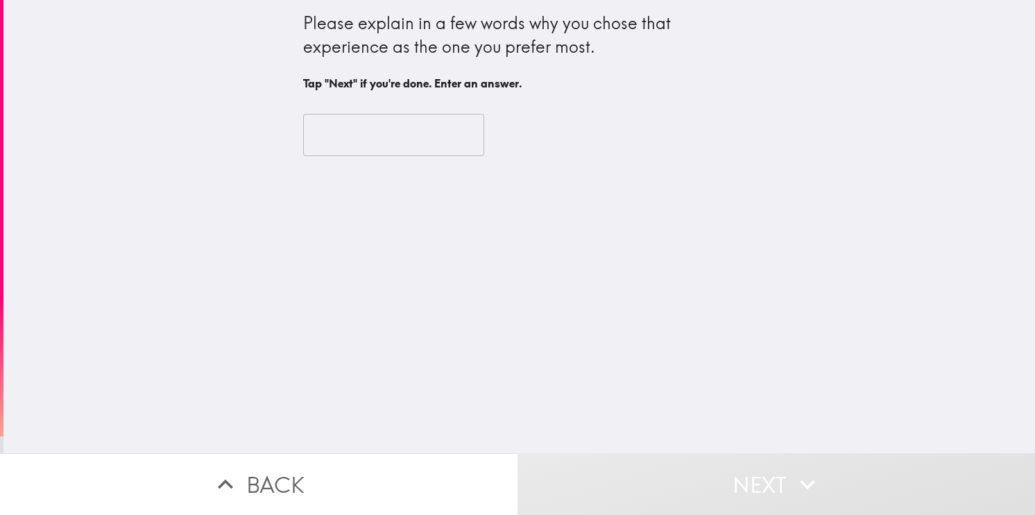
click at [368, 146] on input "text" at bounding box center [393, 135] width 181 height 43
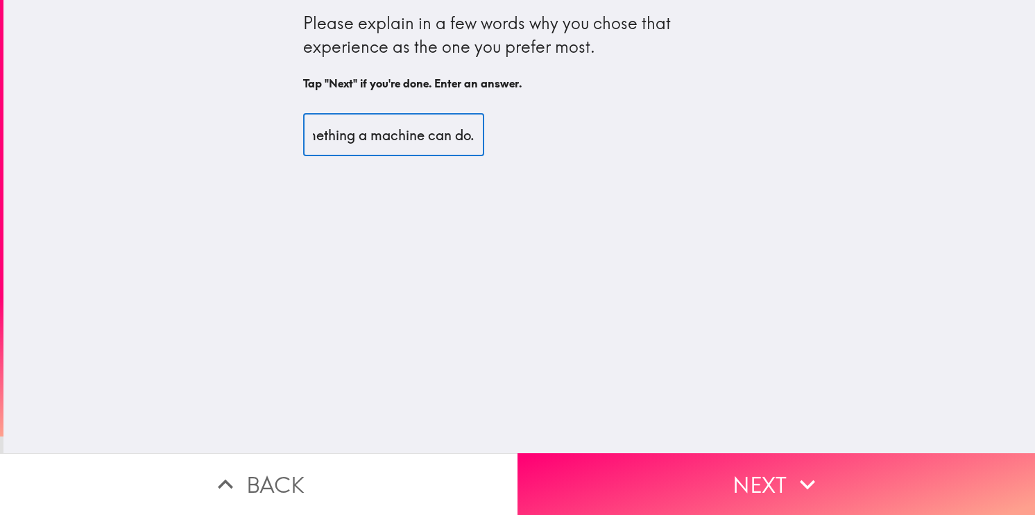
scroll to position [0, 345]
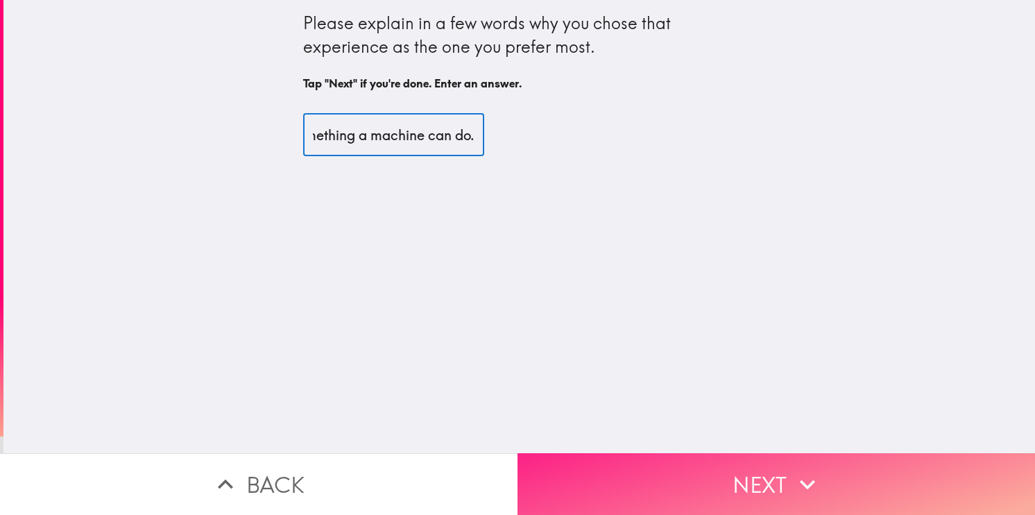
type input "I don't like it at all, but asking for baseball stats is something a machine ca…"
click at [582, 475] on button "Next" at bounding box center [775, 484] width 517 height 62
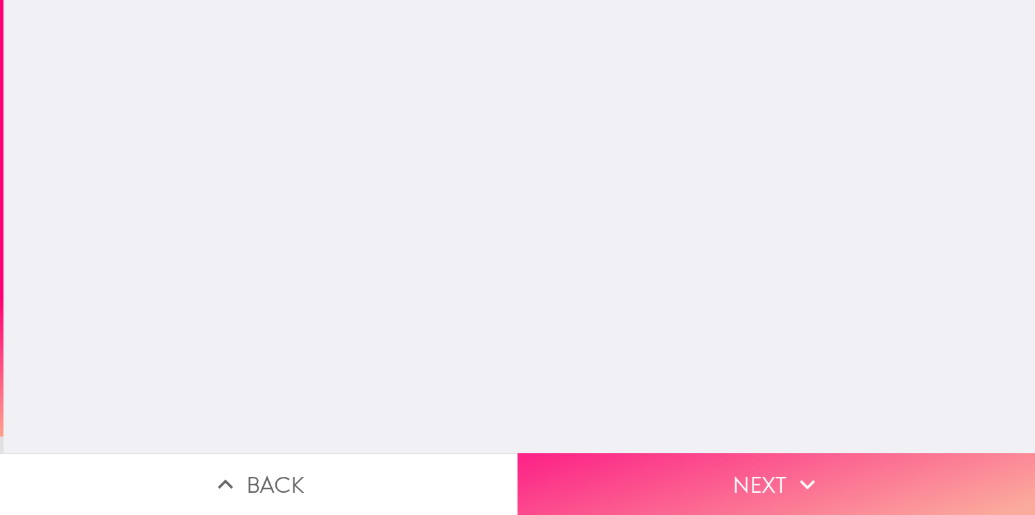
scroll to position [0, 0]
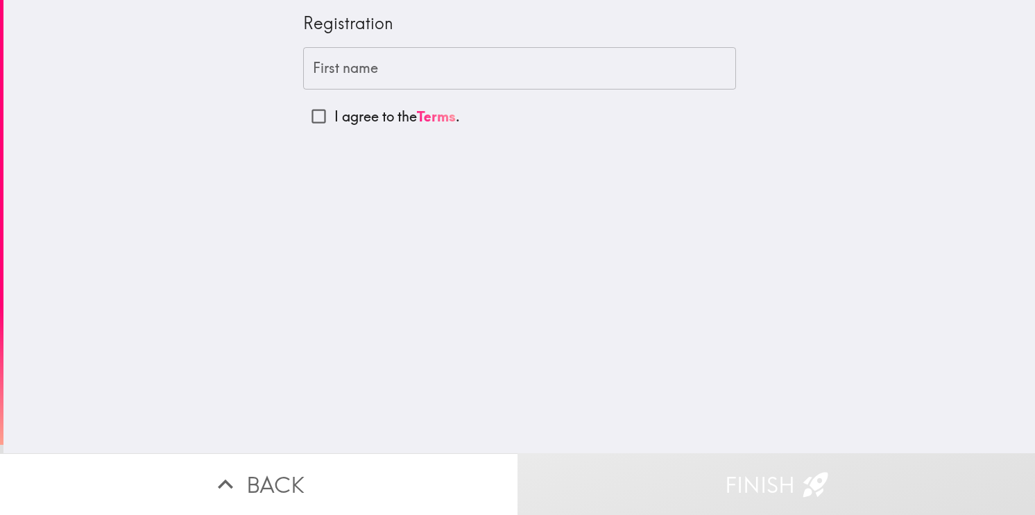
click at [370, 67] on input "First name" at bounding box center [519, 68] width 433 height 43
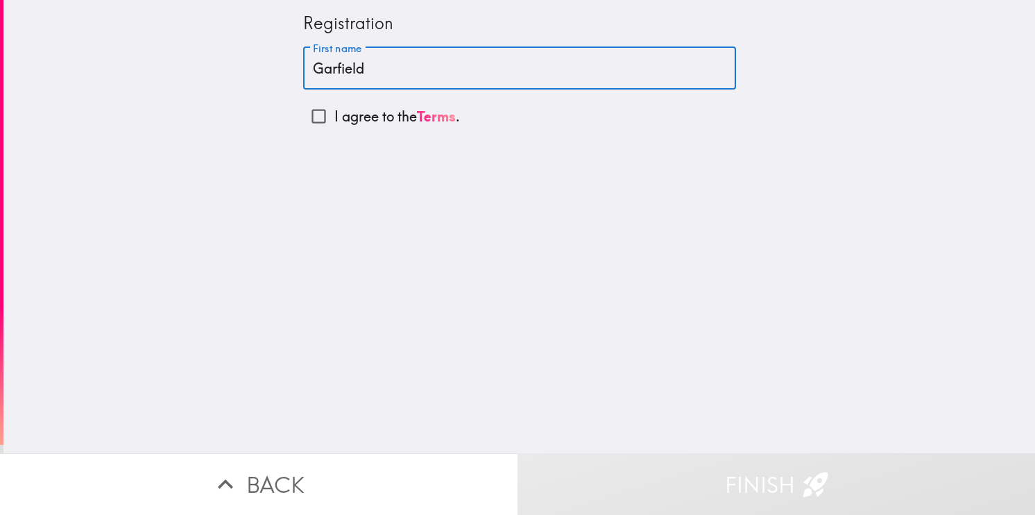
type input "Garfield"
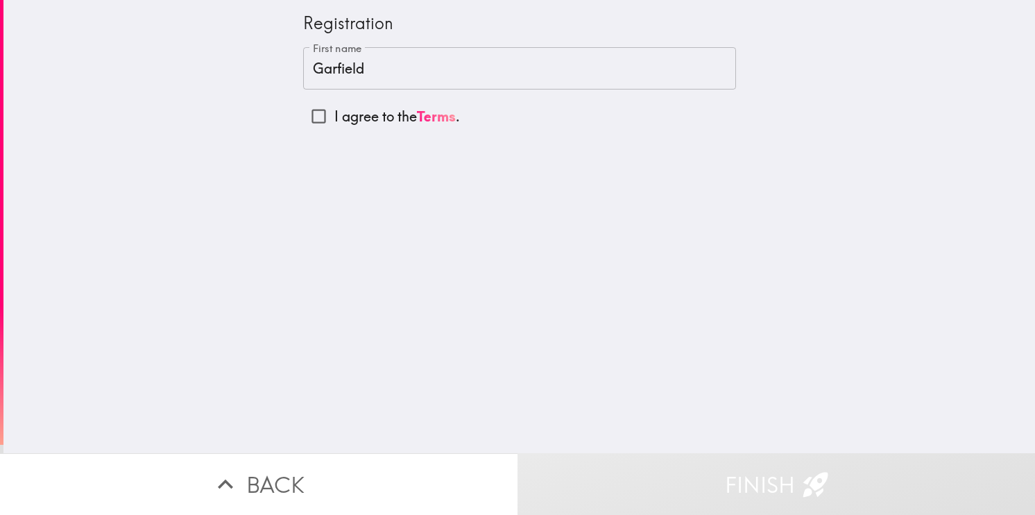
click at [333, 104] on label "I agree to the Terms ." at bounding box center [519, 116] width 433 height 31
click at [333, 104] on input "I agree to the Terms ." at bounding box center [318, 116] width 31 height 31
checkbox input "true"
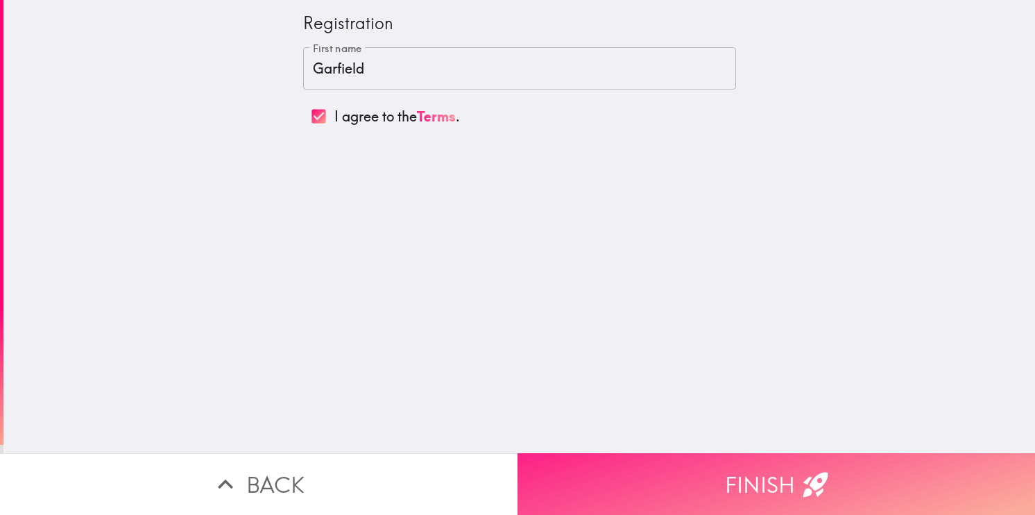
click at [631, 468] on button "Finish" at bounding box center [775, 484] width 517 height 62
